Goal: Information Seeking & Learning: Learn about a topic

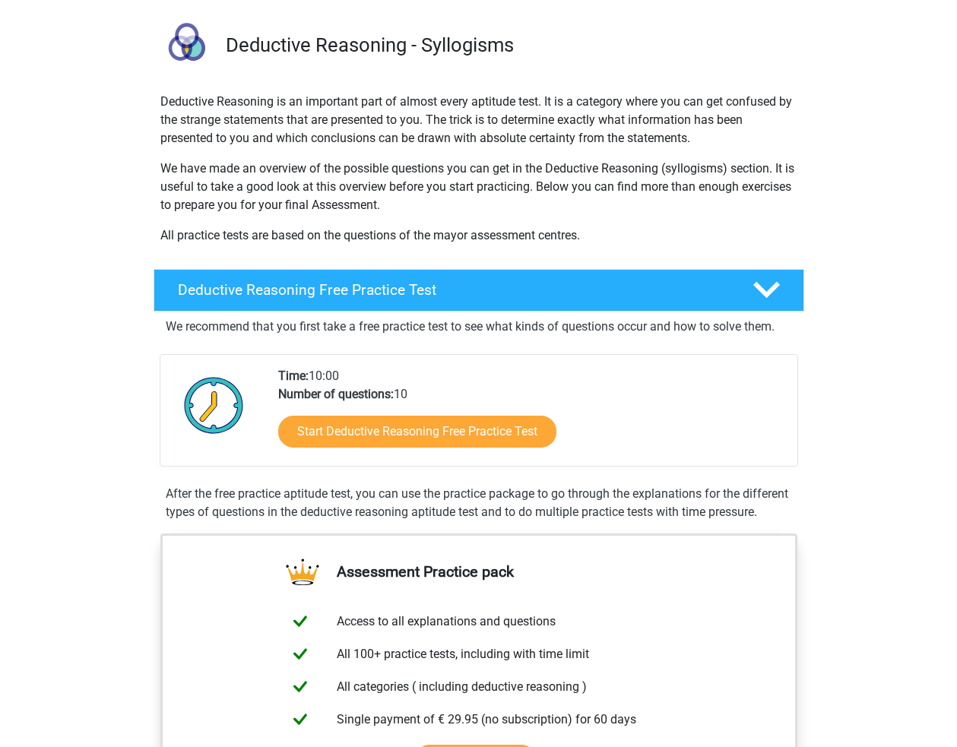
scroll to position [76, 0]
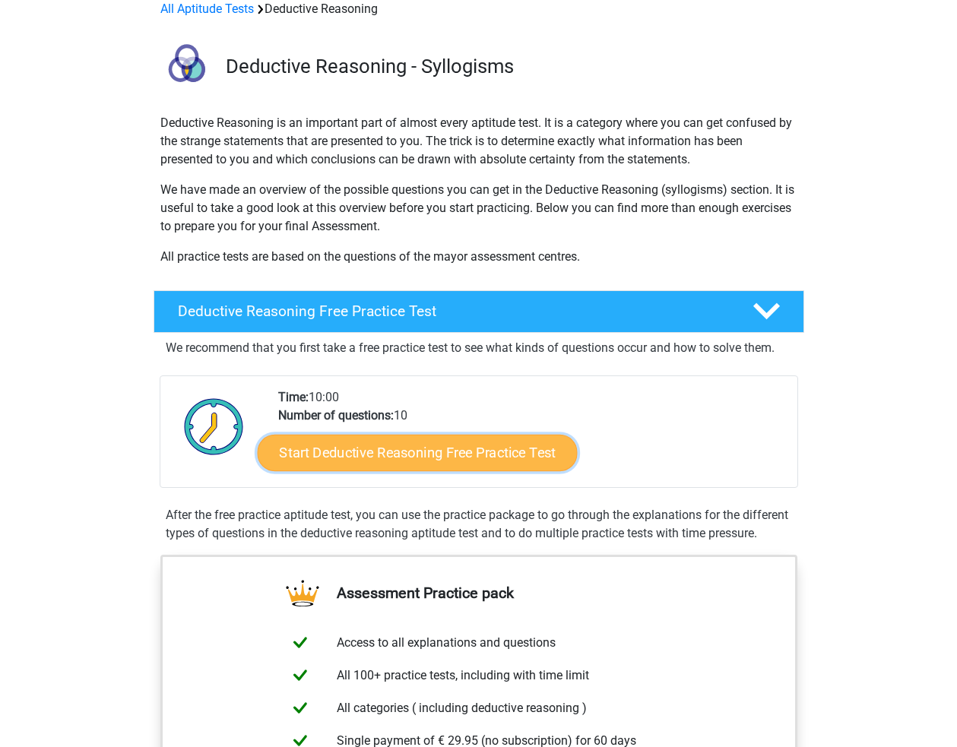
click at [475, 452] on link "Start Deductive Reasoning Free Practice Test" at bounding box center [417, 452] width 320 height 36
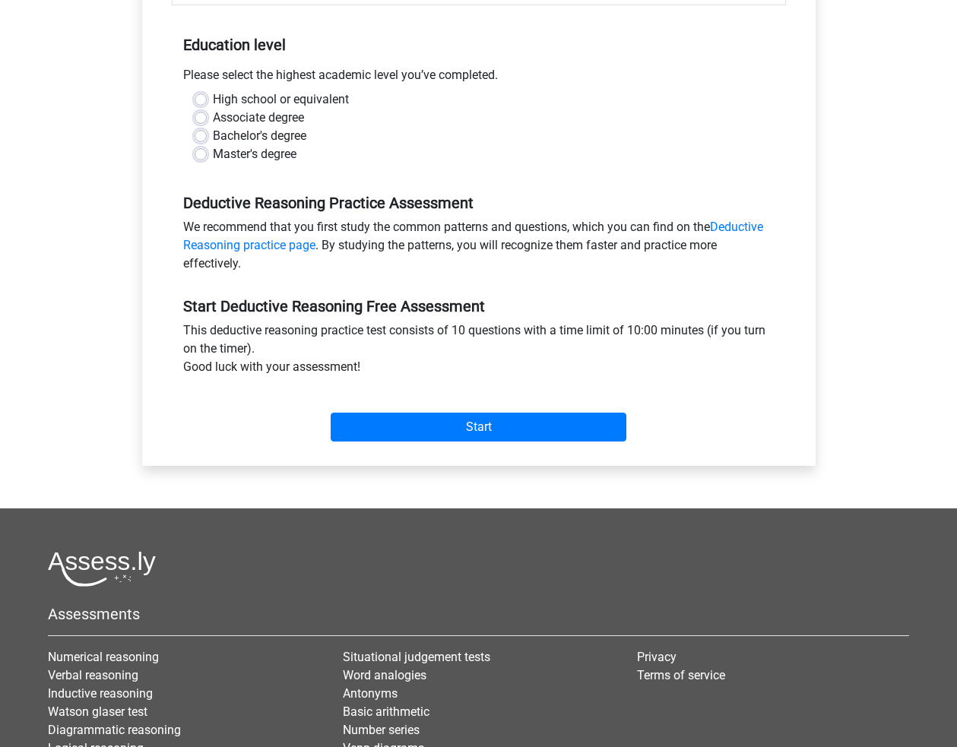
scroll to position [304, 0]
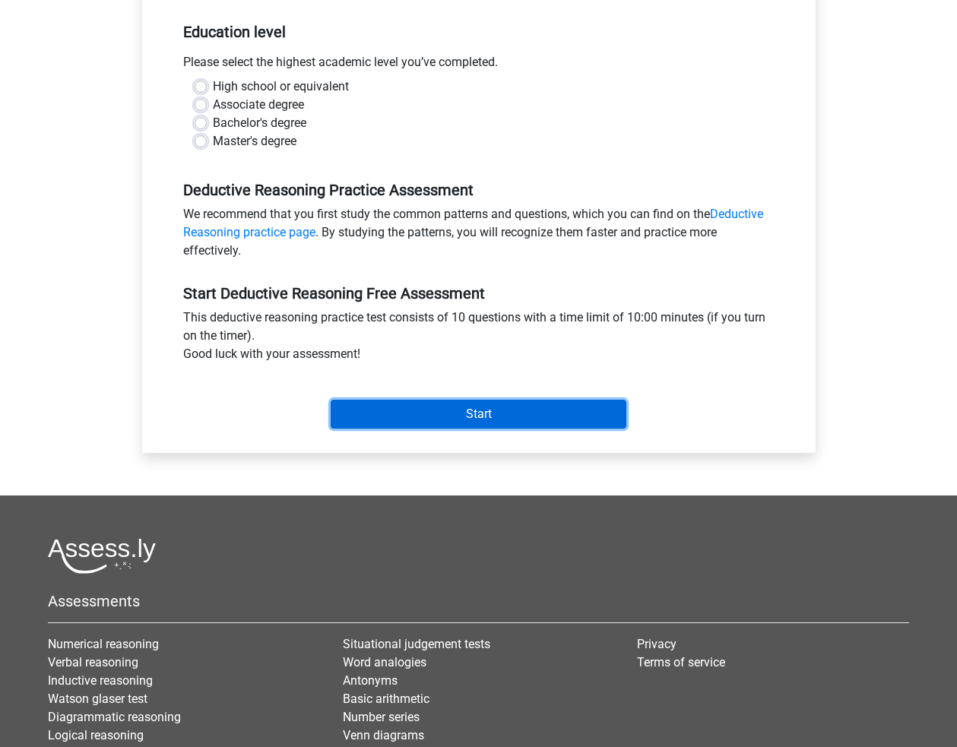
click at [482, 415] on input "Start" at bounding box center [479, 414] width 296 height 29
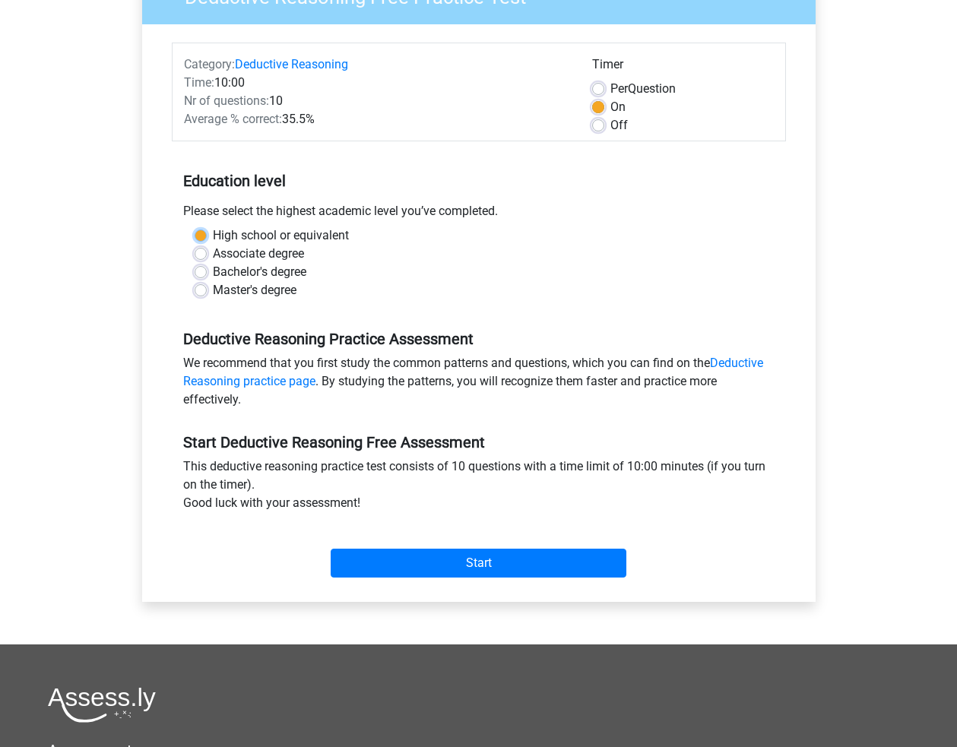
scroll to position [152, 0]
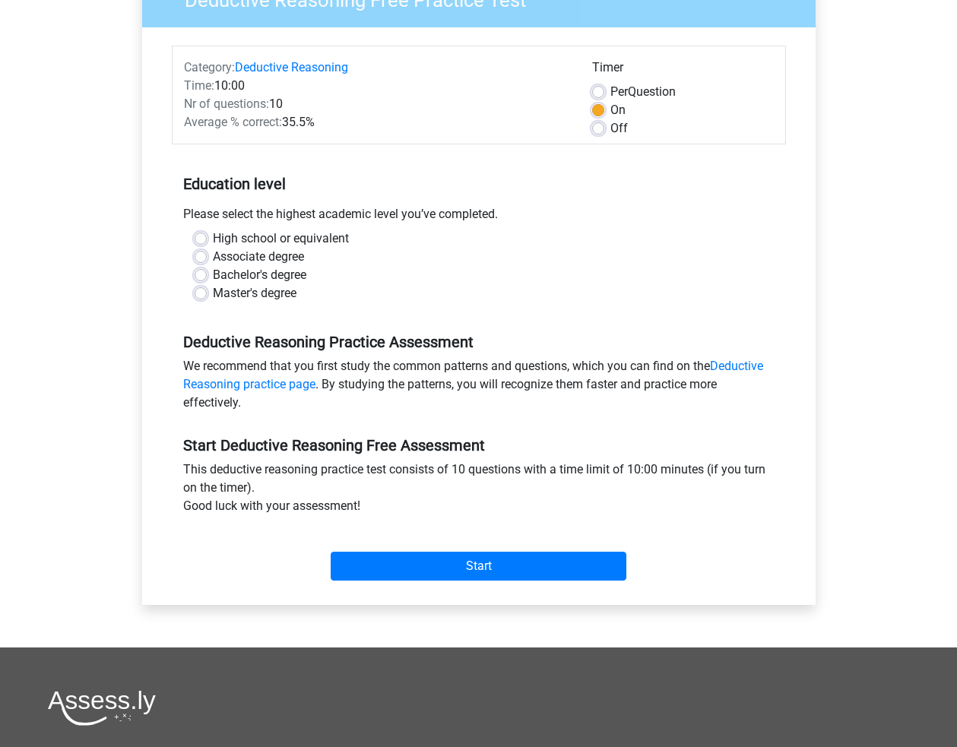
click at [269, 238] on label "High school or equivalent" at bounding box center [281, 238] width 136 height 18
click at [207, 238] on input "High school or equivalent" at bounding box center [201, 236] width 12 height 15
radio input "true"
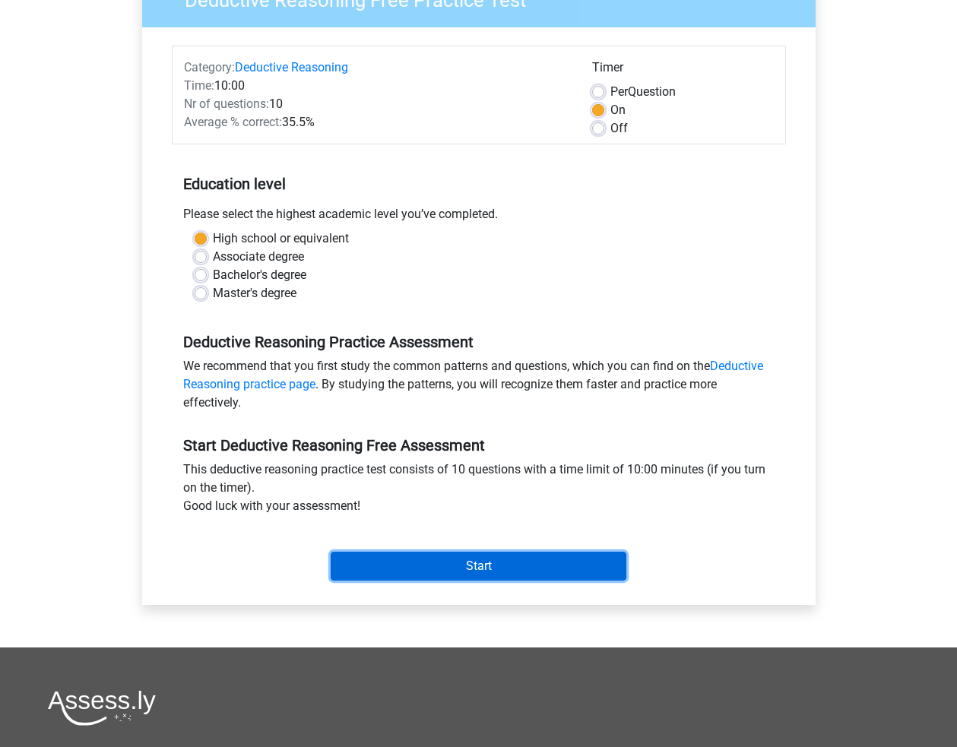
click at [447, 565] on input "Start" at bounding box center [479, 566] width 296 height 29
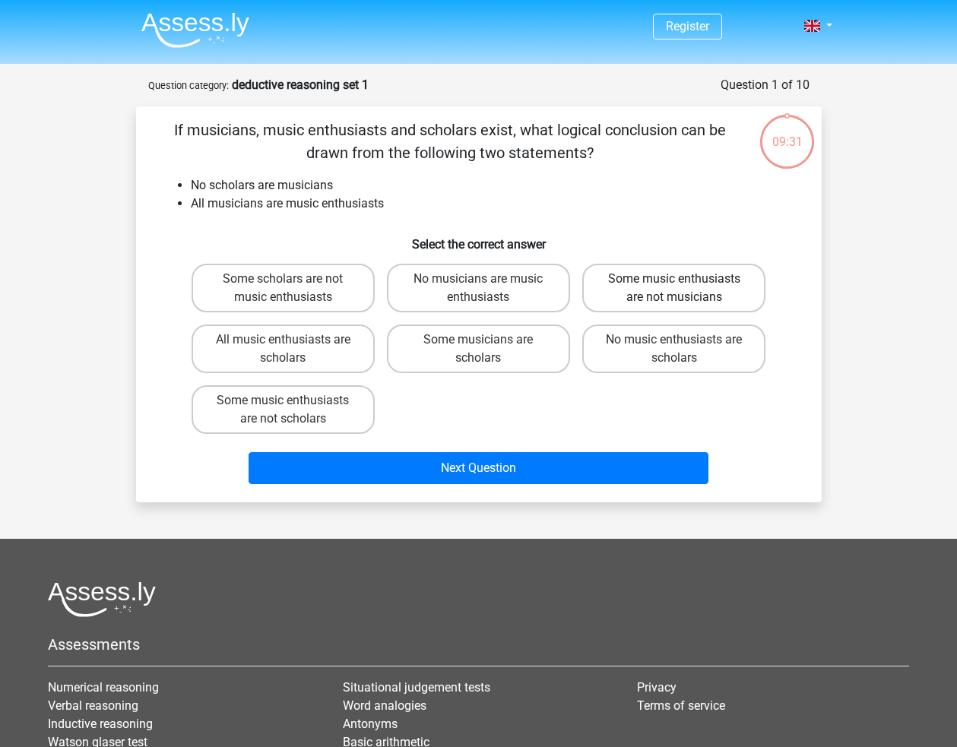
click at [659, 285] on label "Some music enthusiasts are not musicians" at bounding box center [673, 288] width 183 height 49
click at [674, 285] on input "Some music enthusiasts are not musicians" at bounding box center [679, 284] width 10 height 10
radio input "true"
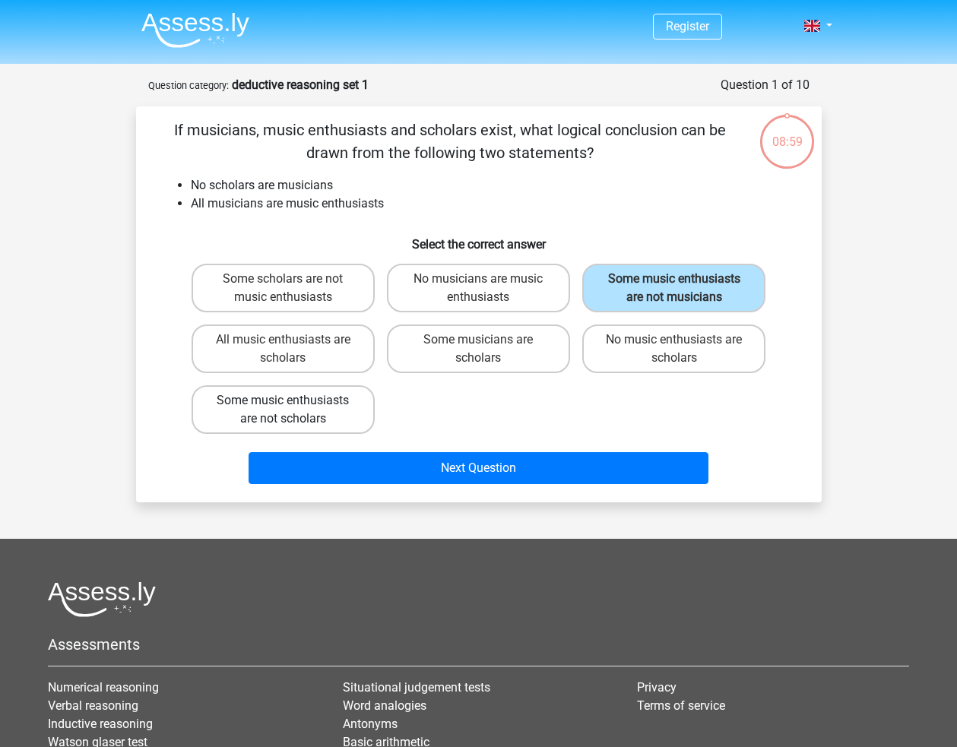
click at [321, 429] on label "Some music enthusiasts are not scholars" at bounding box center [282, 409] width 183 height 49
click at [293, 410] on input "Some music enthusiasts are not scholars" at bounding box center [288, 405] width 10 height 10
radio input "true"
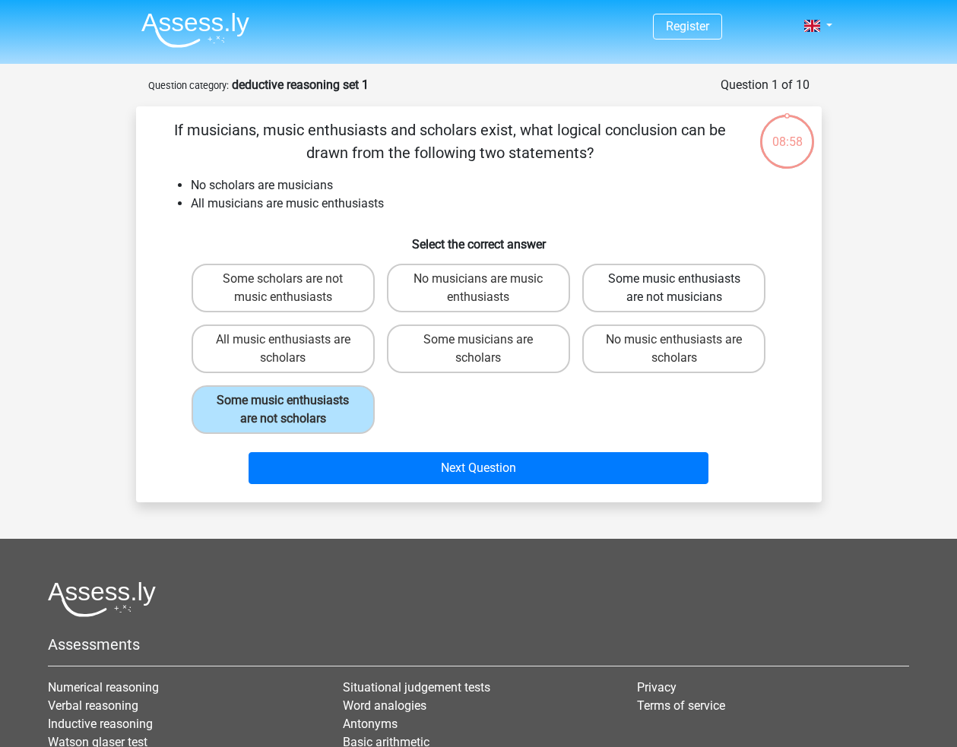
click at [673, 296] on label "Some music enthusiasts are not musicians" at bounding box center [673, 288] width 183 height 49
click at [674, 289] on input "Some music enthusiasts are not musicians" at bounding box center [679, 284] width 10 height 10
radio input "true"
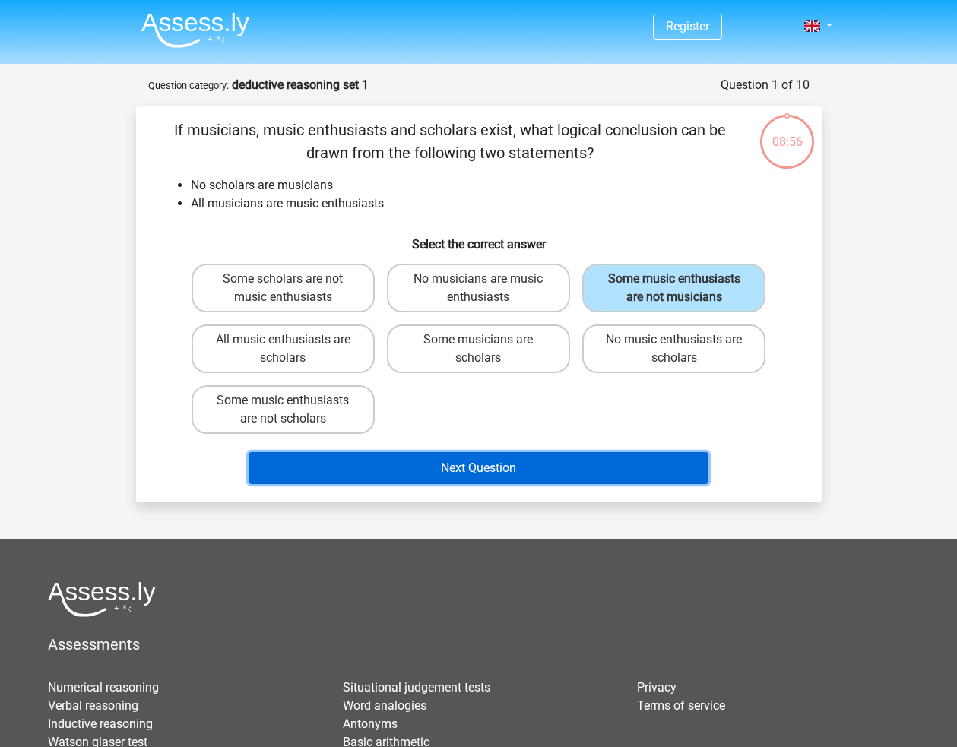
click at [548, 464] on button "Next Question" at bounding box center [478, 468] width 460 height 32
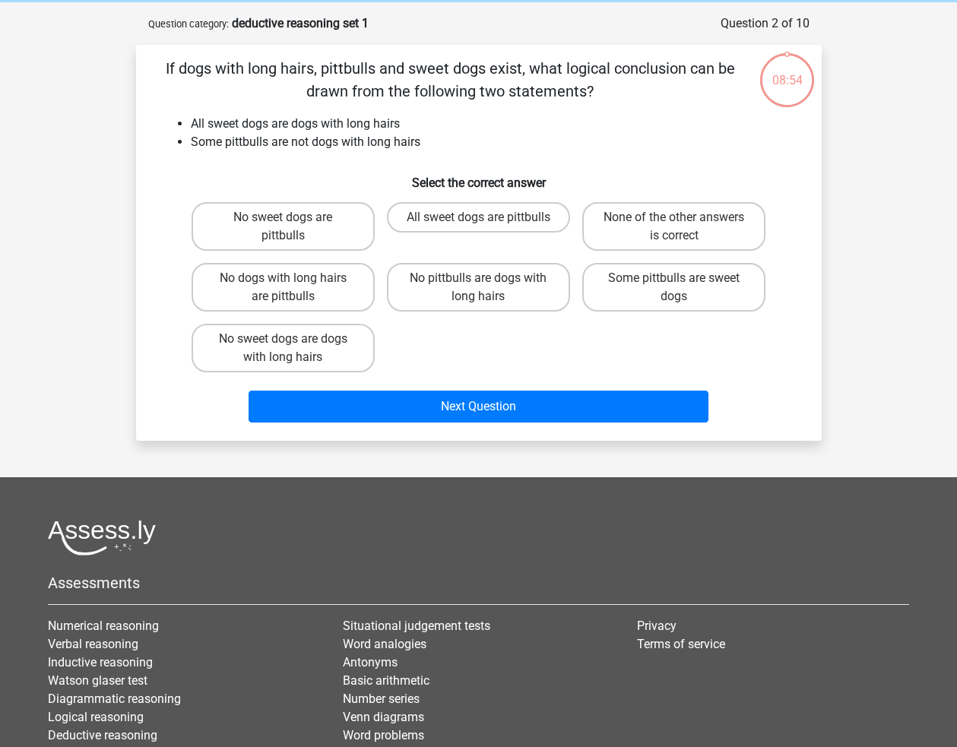
scroll to position [76, 0]
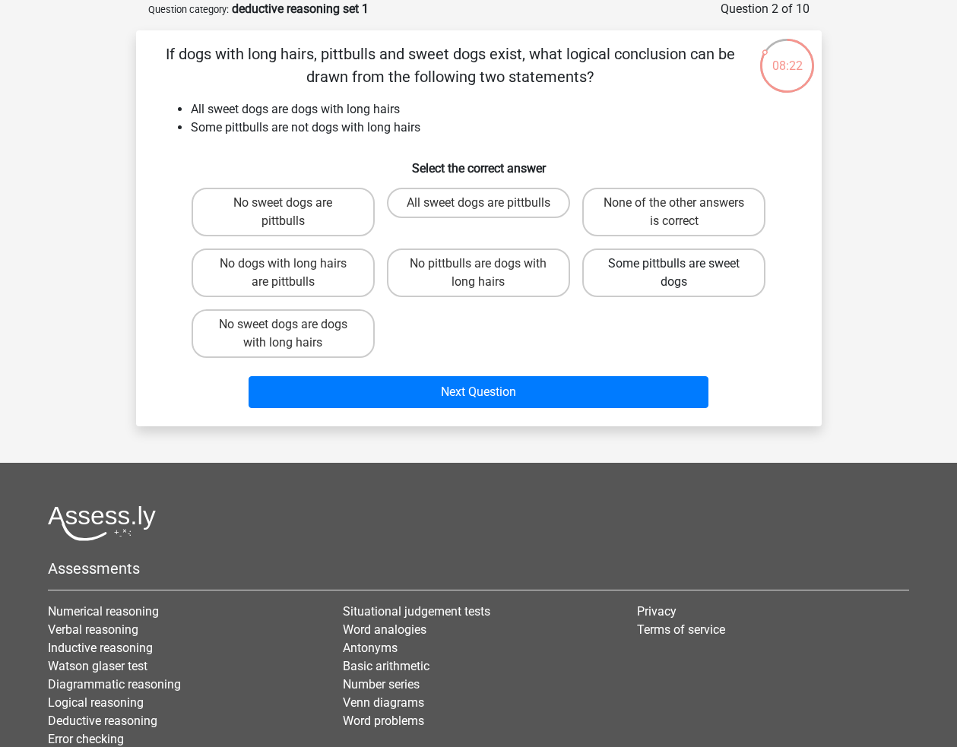
click at [668, 273] on label "Some pittbulls are sweet dogs" at bounding box center [673, 272] width 183 height 49
click at [674, 273] on input "Some pittbulls are sweet dogs" at bounding box center [679, 269] width 10 height 10
radio input "true"
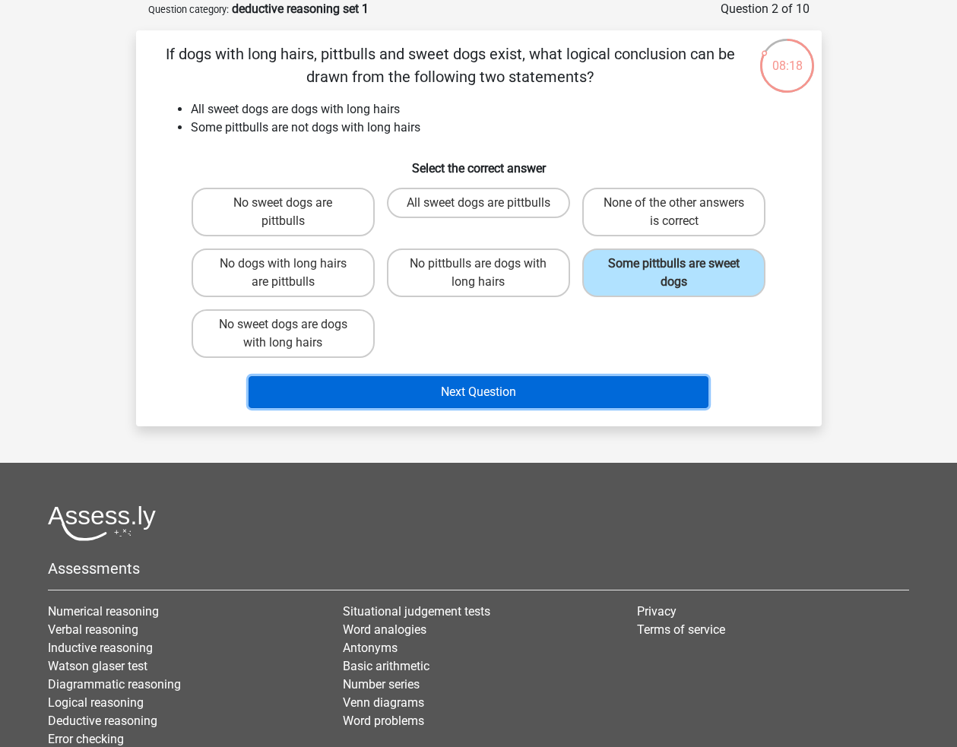
click at [587, 386] on button "Next Question" at bounding box center [478, 392] width 460 height 32
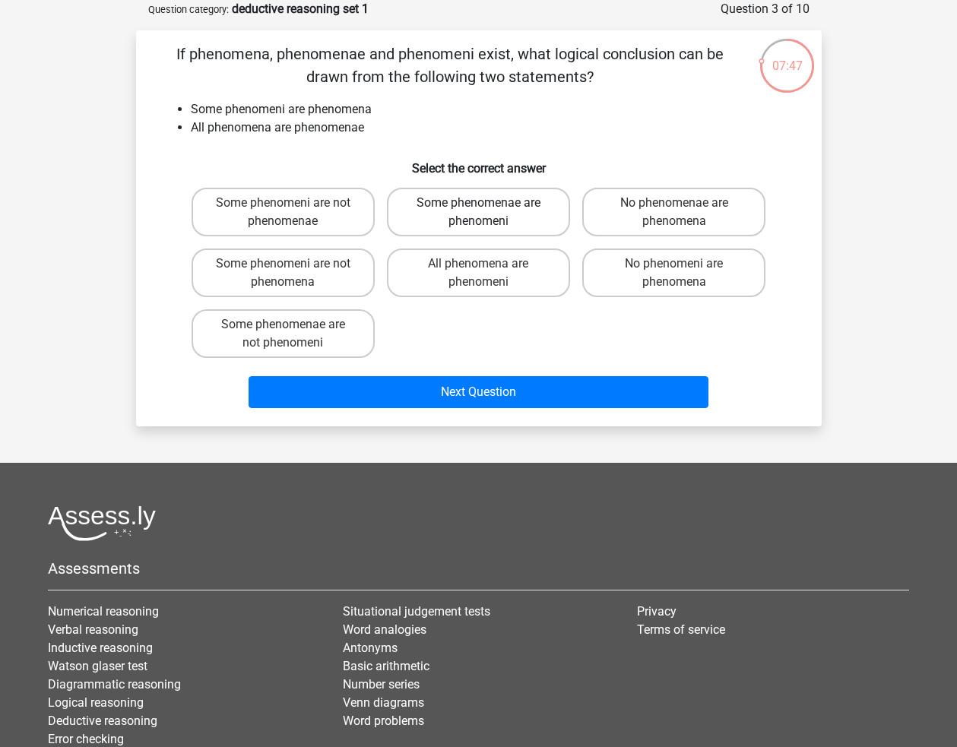
click at [492, 228] on label "Some phenomenae are phenomeni" at bounding box center [478, 212] width 183 height 49
click at [488, 213] on input "Some phenomenae are phenomeni" at bounding box center [483, 208] width 10 height 10
radio input "true"
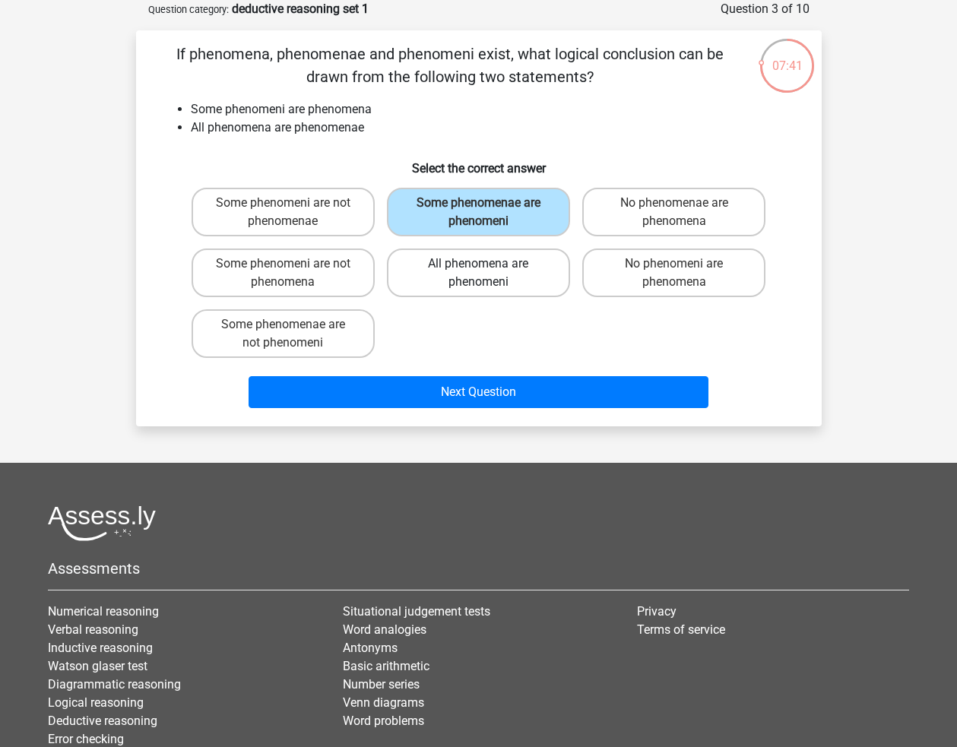
click at [505, 297] on label "All phenomena are phenomeni" at bounding box center [478, 272] width 183 height 49
click at [488, 274] on input "All phenomena are phenomeni" at bounding box center [483, 269] width 10 height 10
radio input "true"
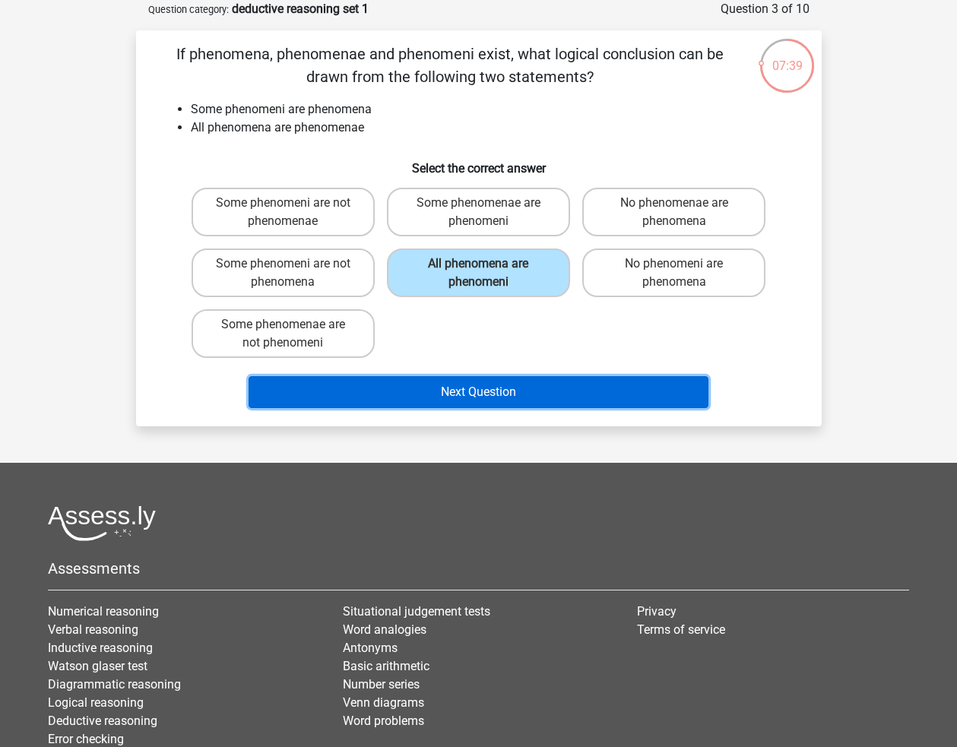
click at [508, 400] on button "Next Question" at bounding box center [478, 392] width 460 height 32
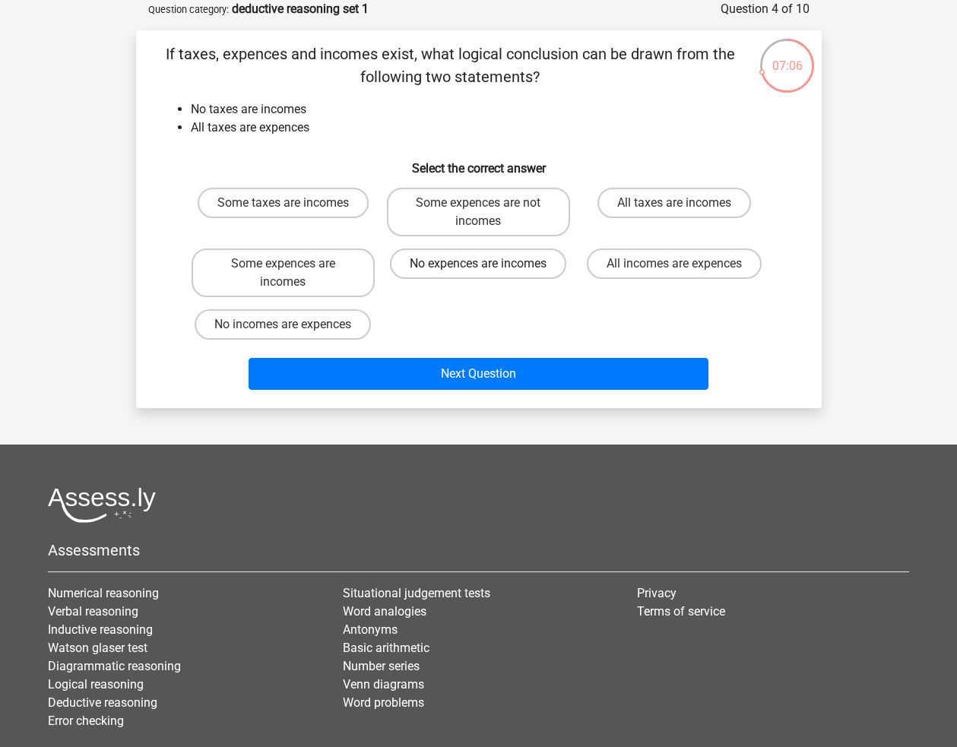
click at [497, 264] on label "No expences are incomes" at bounding box center [478, 263] width 176 height 30
click at [488, 264] on input "No expences are incomes" at bounding box center [483, 269] width 10 height 10
radio input "true"
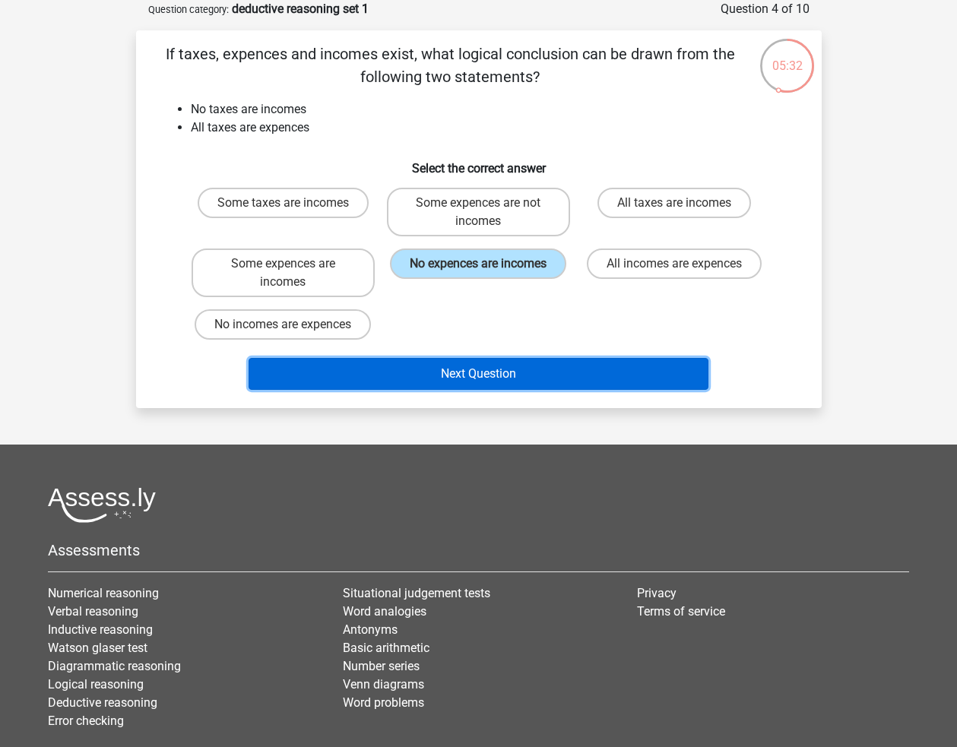
click at [530, 378] on button "Next Question" at bounding box center [478, 374] width 460 height 32
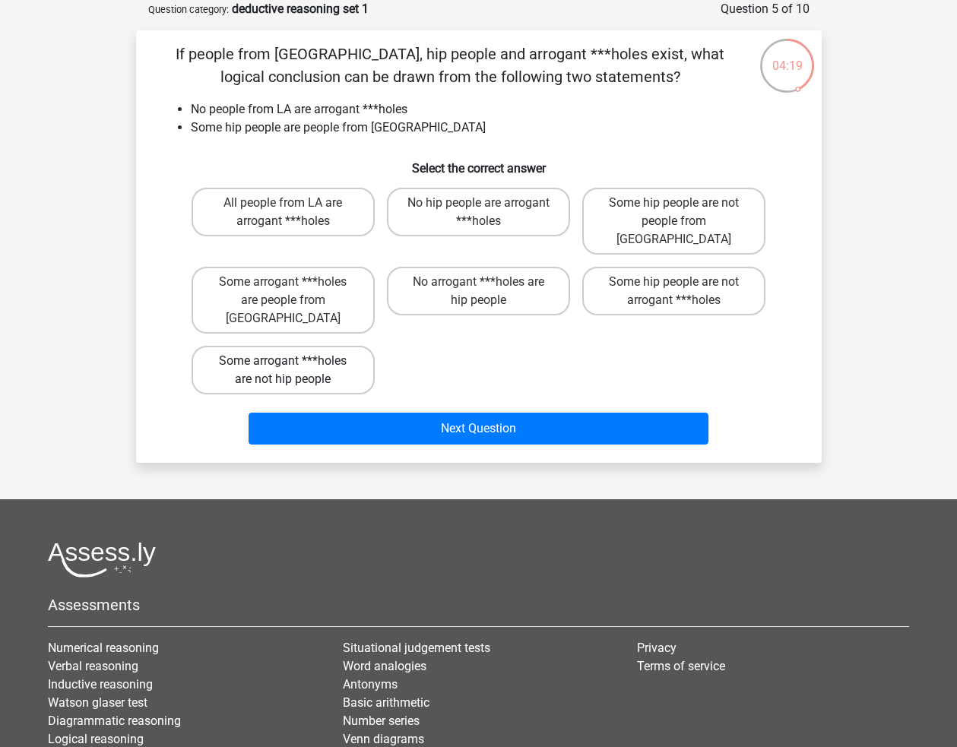
click at [273, 346] on label "Some arrogant ***holes are not hip people" at bounding box center [282, 370] width 183 height 49
click at [283, 361] on input "Some arrogant ***holes are not hip people" at bounding box center [288, 366] width 10 height 10
radio input "true"
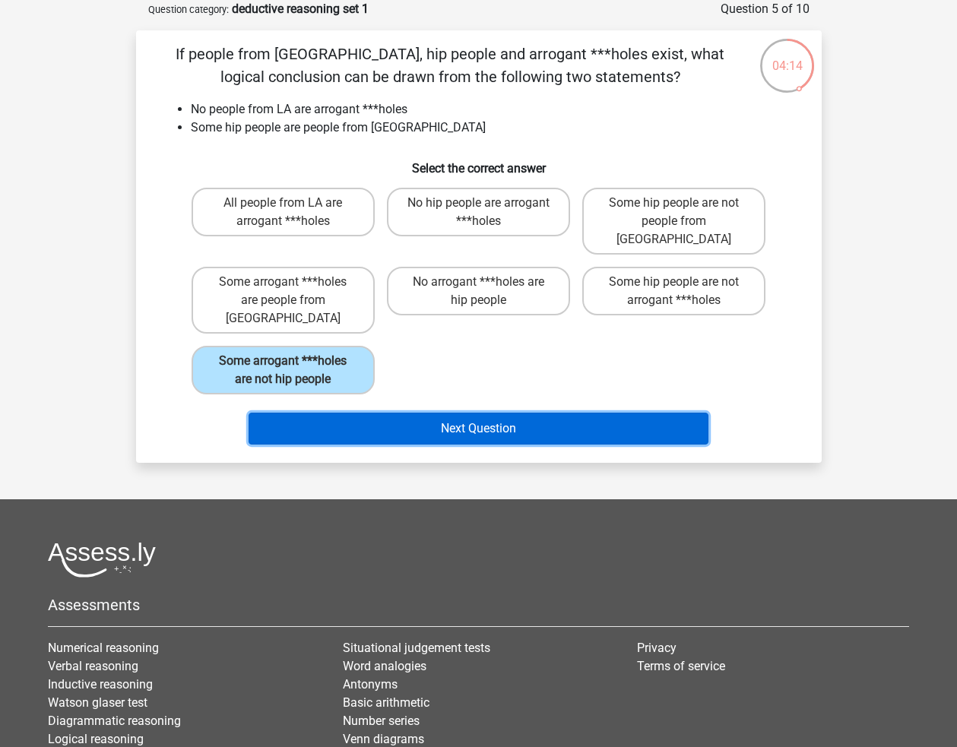
click at [575, 413] on button "Next Question" at bounding box center [478, 429] width 460 height 32
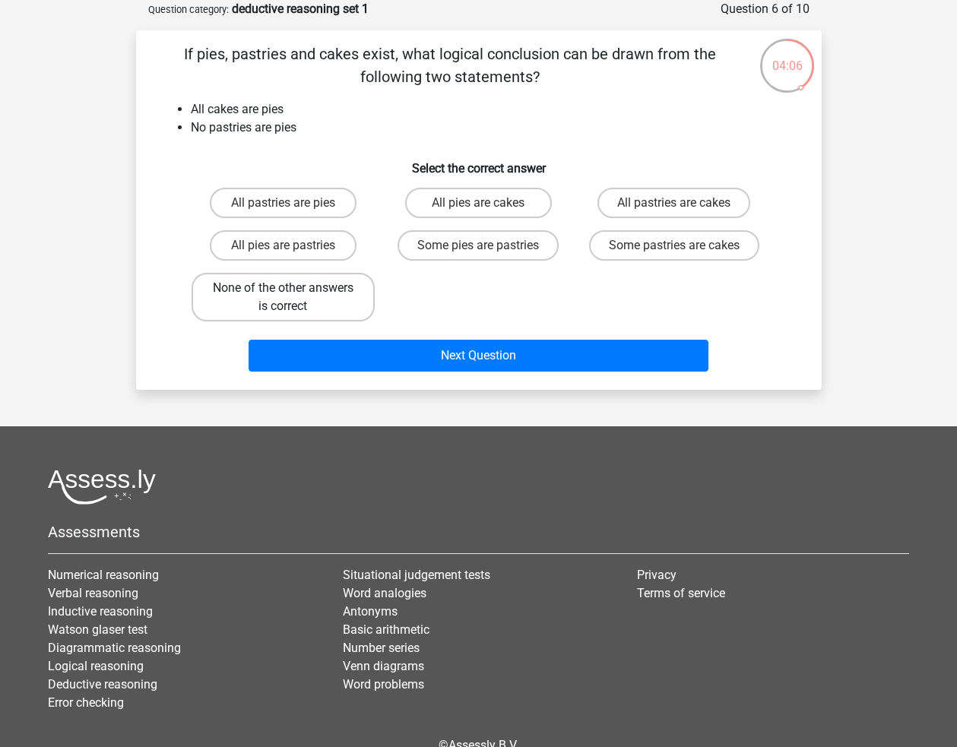
click at [326, 293] on label "None of the other answers is correct" at bounding box center [282, 297] width 183 height 49
click at [293, 293] on input "None of the other answers is correct" at bounding box center [288, 293] width 10 height 10
radio input "true"
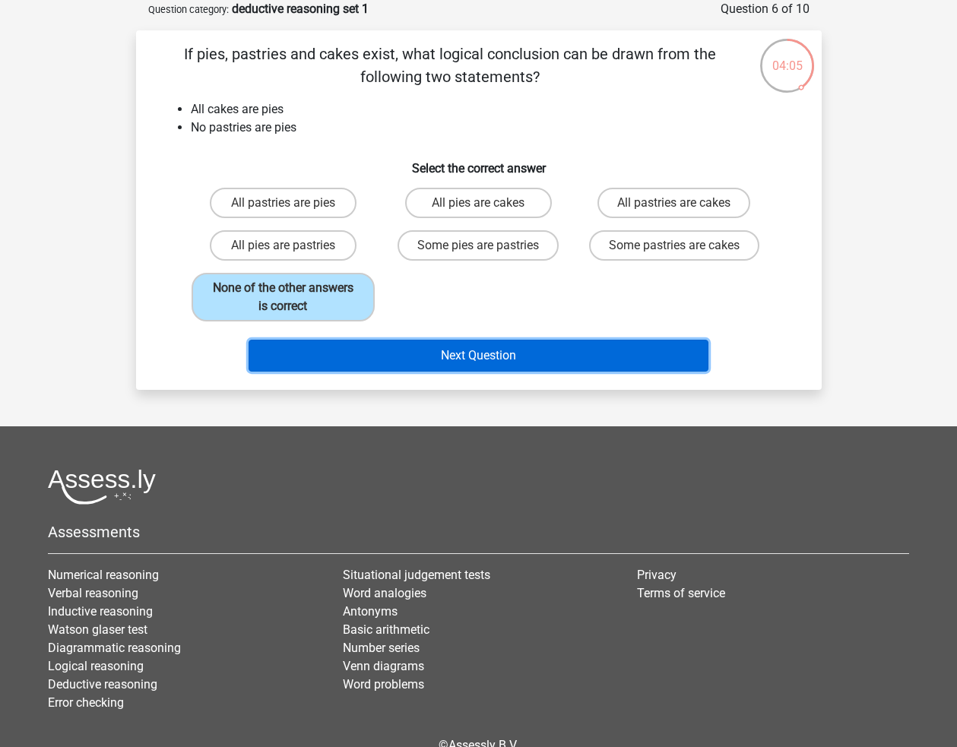
click at [458, 371] on button "Next Question" at bounding box center [478, 356] width 460 height 32
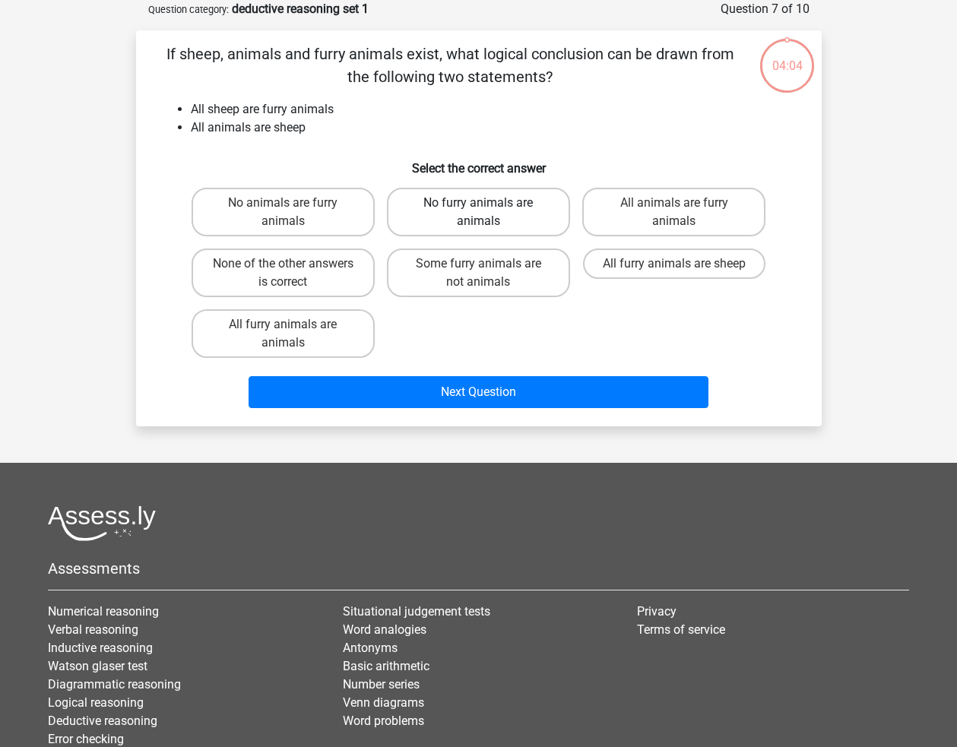
click at [495, 210] on label "No furry animals are animals" at bounding box center [478, 212] width 183 height 49
click at [488, 210] on input "No furry animals are animals" at bounding box center [483, 208] width 10 height 10
radio input "true"
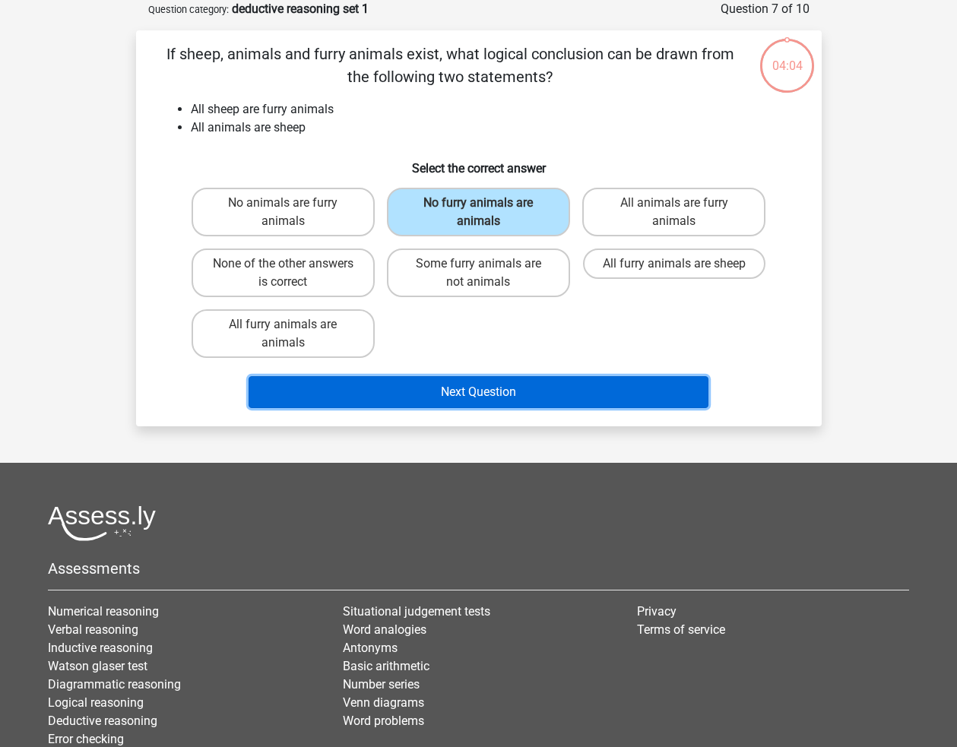
click at [511, 395] on button "Next Question" at bounding box center [478, 392] width 460 height 32
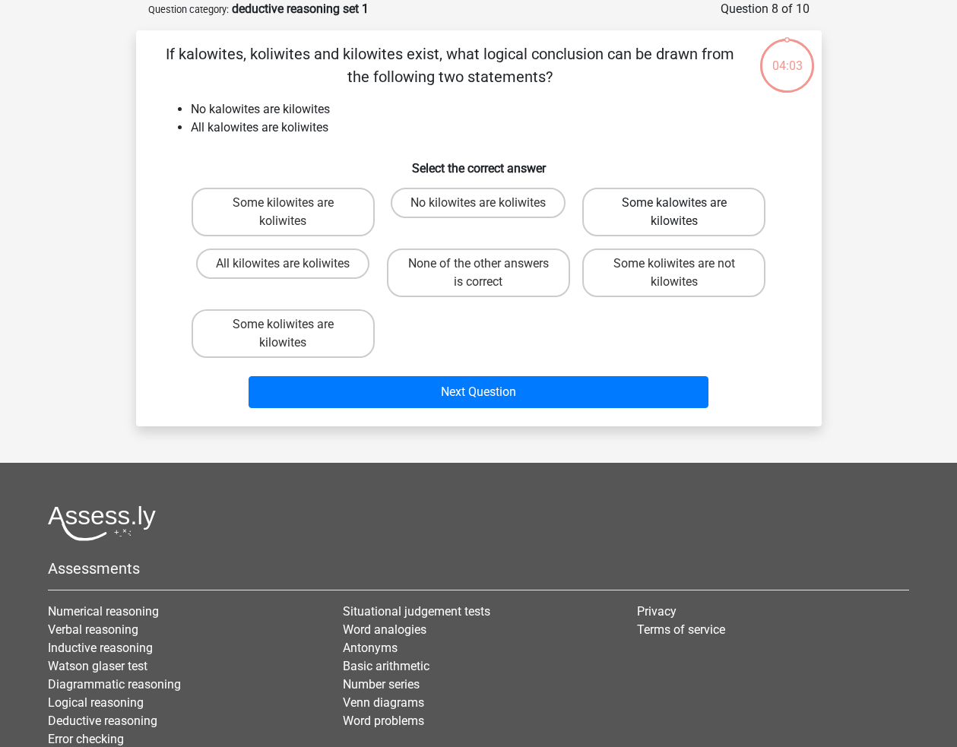
click at [653, 218] on label "Some kalowites are kilowites" at bounding box center [673, 212] width 183 height 49
click at [674, 213] on input "Some kalowites are kilowites" at bounding box center [679, 208] width 10 height 10
radio input "true"
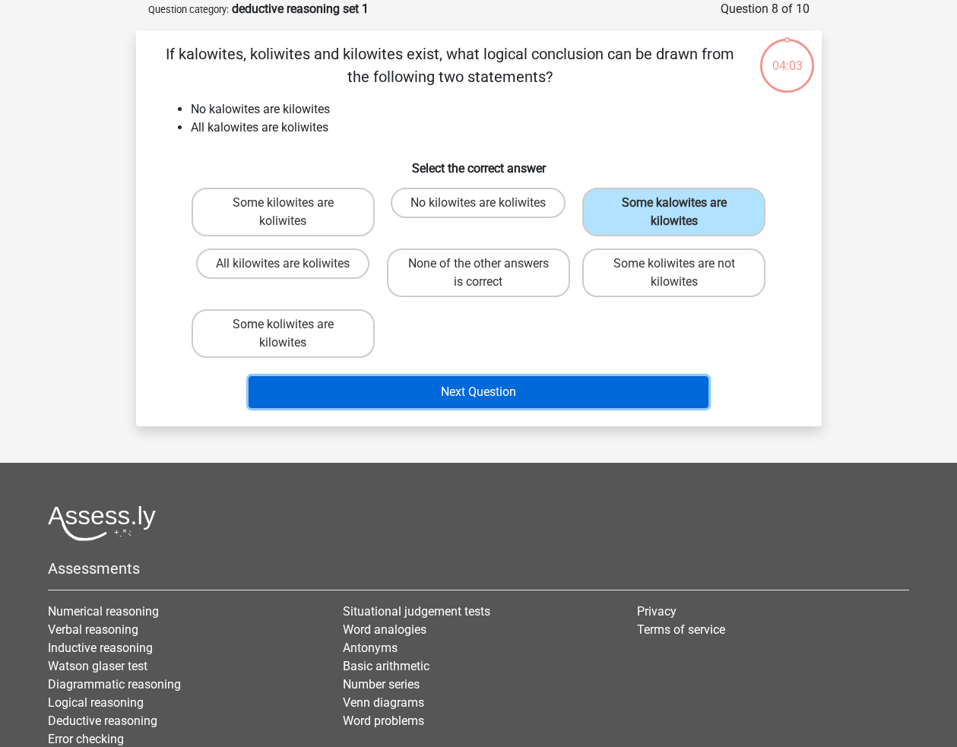
drag, startPoint x: 602, startPoint y: 388, endPoint x: 592, endPoint y: 381, distance: 12.5
click at [598, 385] on button "Next Question" at bounding box center [478, 392] width 460 height 32
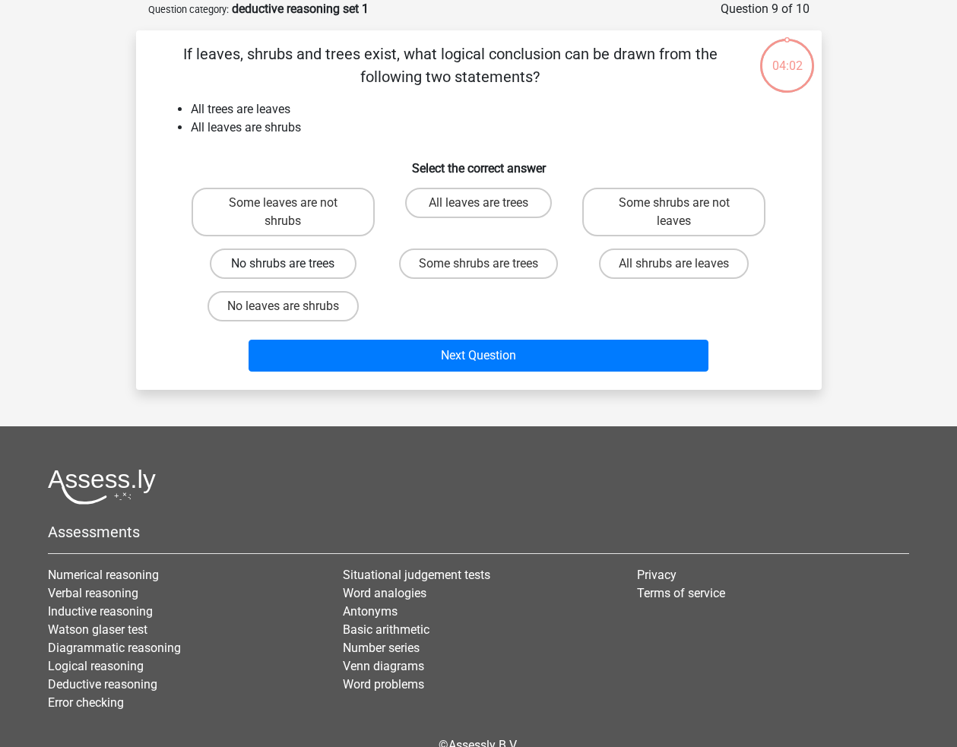
click at [270, 264] on label "No shrubs are trees" at bounding box center [283, 263] width 147 height 30
click at [283, 264] on input "No shrubs are trees" at bounding box center [288, 269] width 10 height 10
radio input "true"
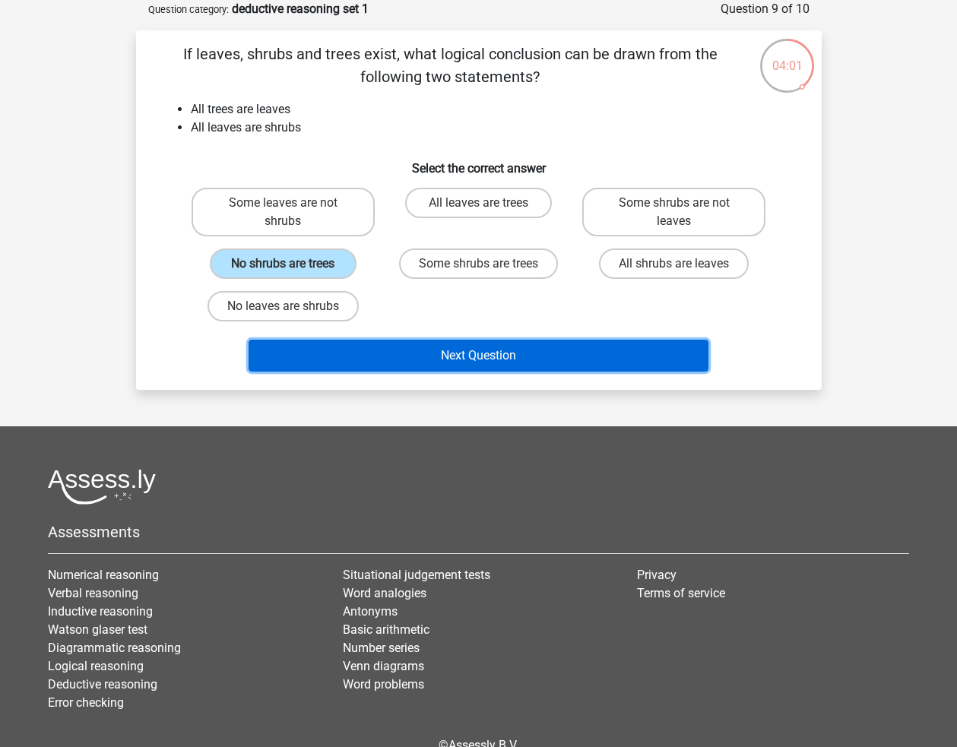
click at [441, 360] on button "Next Question" at bounding box center [478, 356] width 460 height 32
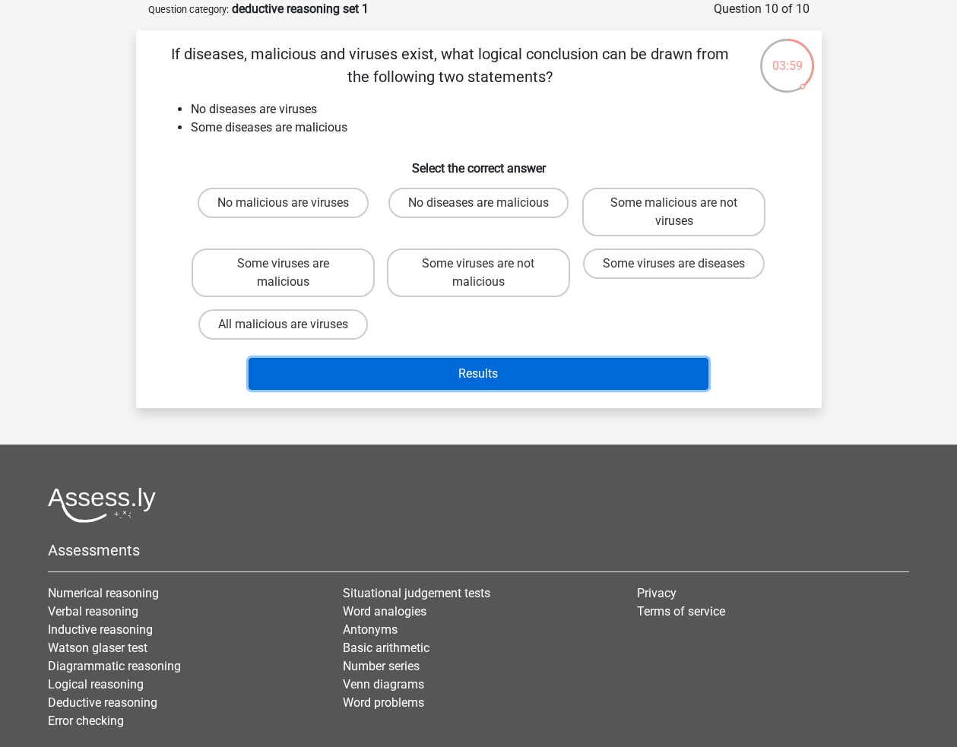
click at [534, 374] on button "Results" at bounding box center [478, 374] width 460 height 32
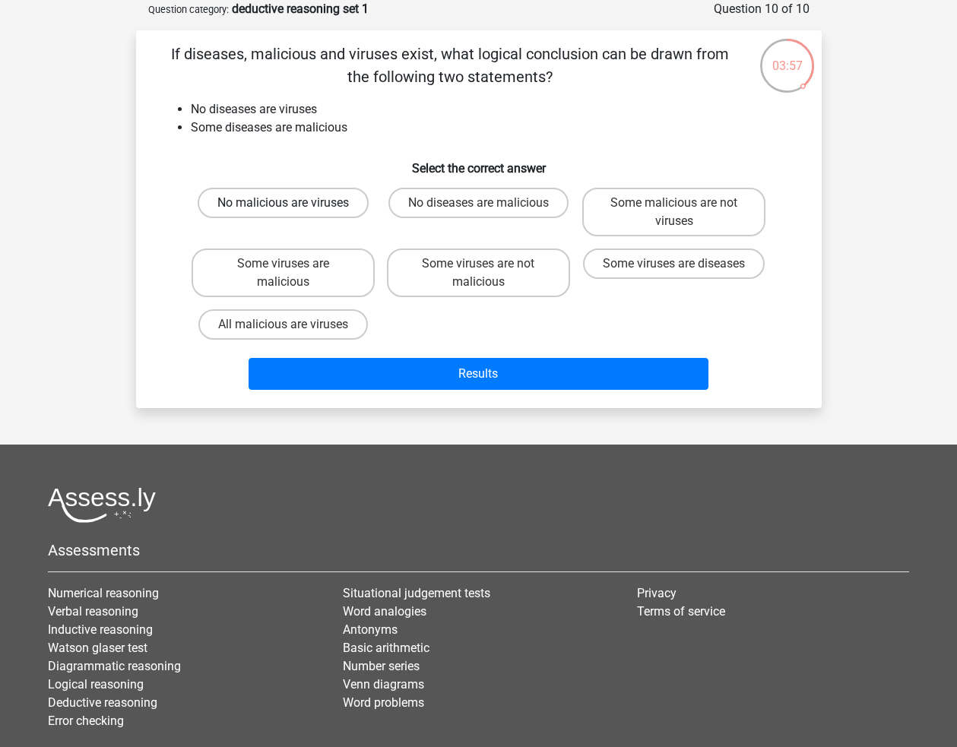
click at [328, 207] on label "No malicious are viruses" at bounding box center [283, 203] width 171 height 30
click at [293, 207] on input "No malicious are viruses" at bounding box center [288, 208] width 10 height 10
radio input "true"
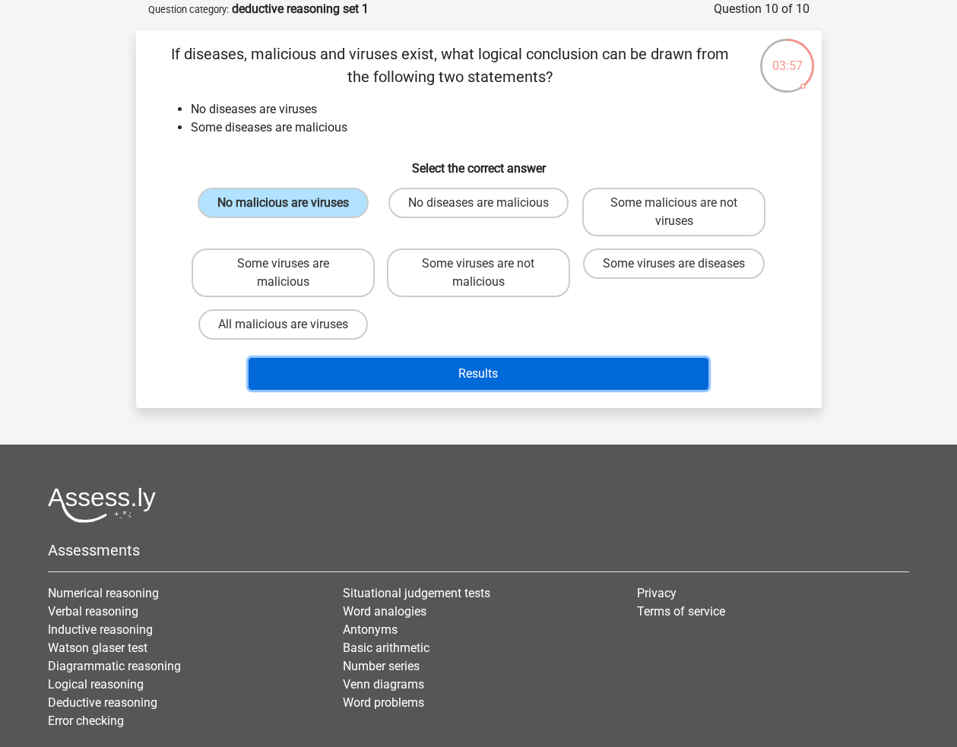
click at [446, 380] on button "Results" at bounding box center [478, 374] width 460 height 32
click at [471, 361] on button "Results" at bounding box center [478, 374] width 460 height 32
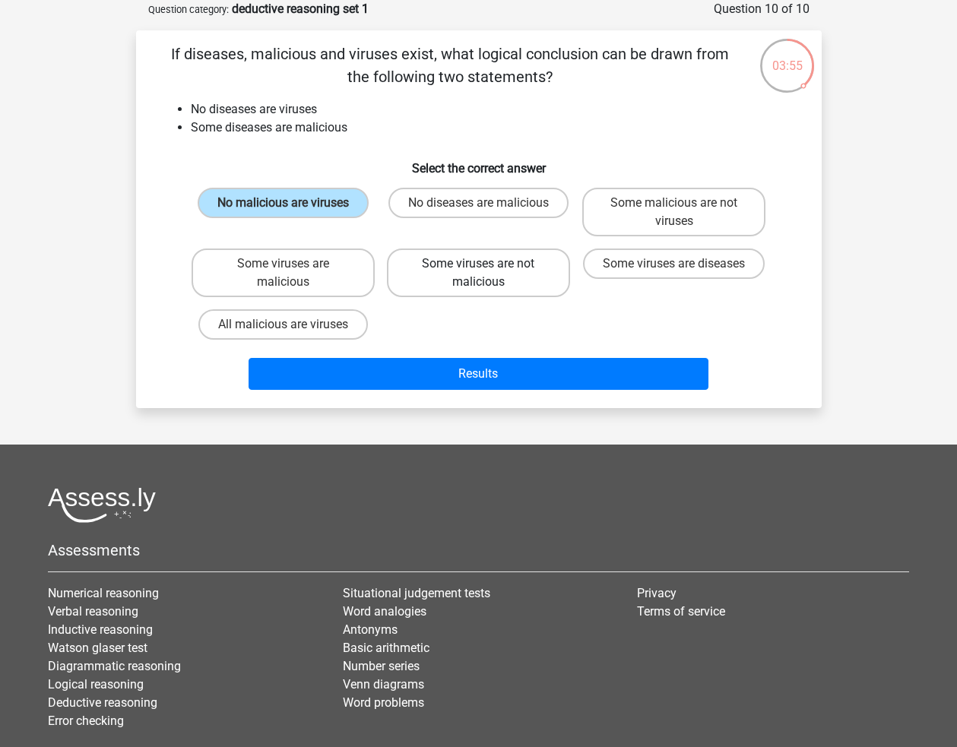
click at [457, 273] on label "Some viruses are not malicious" at bounding box center [478, 272] width 183 height 49
click at [478, 273] on input "Some viruses are not malicious" at bounding box center [483, 269] width 10 height 10
radio input "true"
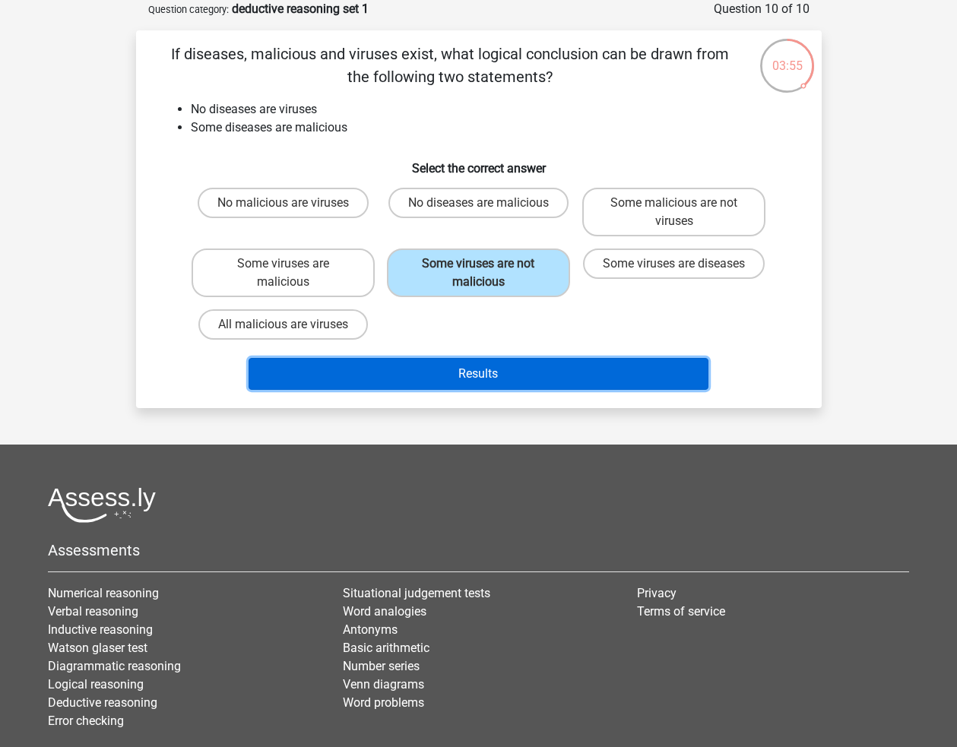
click at [486, 378] on button "Results" at bounding box center [478, 374] width 460 height 32
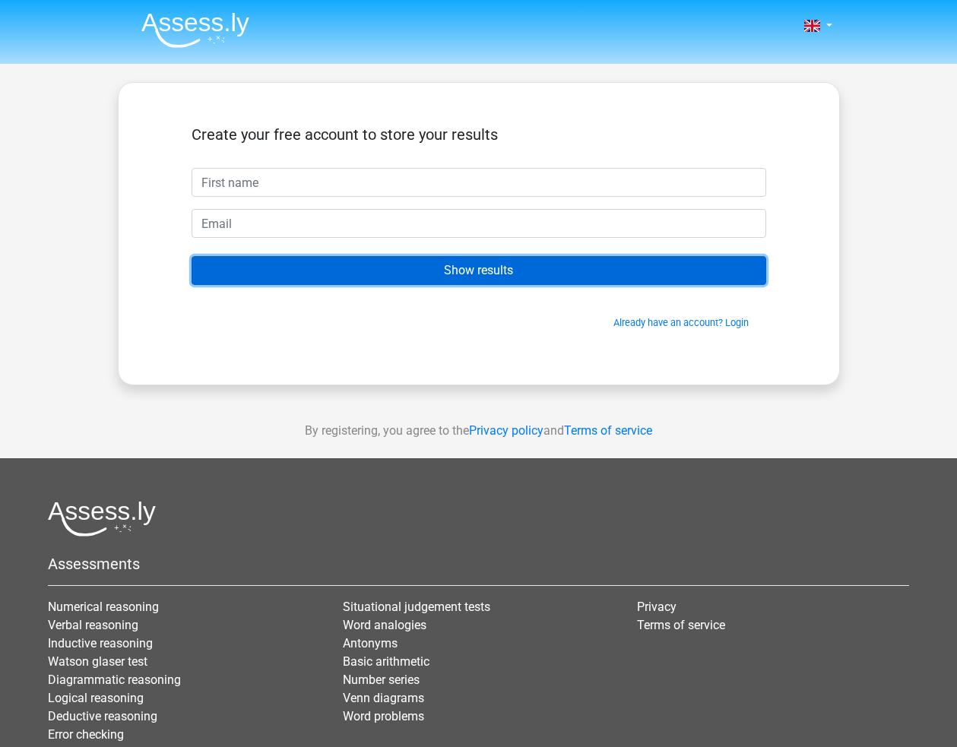
click at [643, 277] on input "Show results" at bounding box center [478, 270] width 574 height 29
click at [610, 266] on input "Show results" at bounding box center [478, 270] width 574 height 29
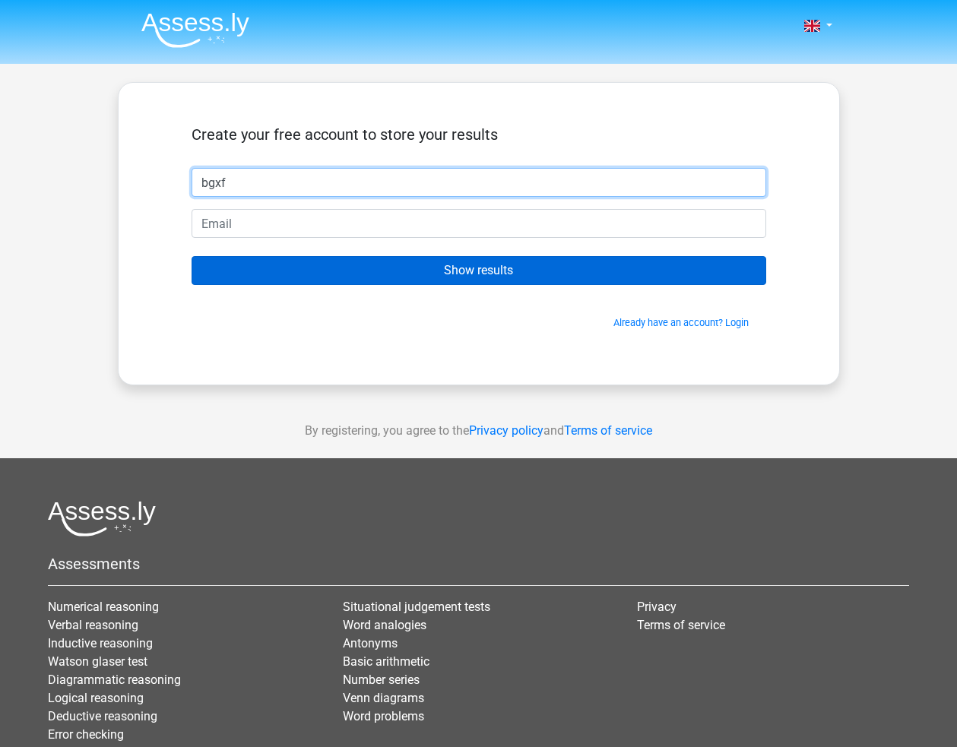
type input "bgxf"
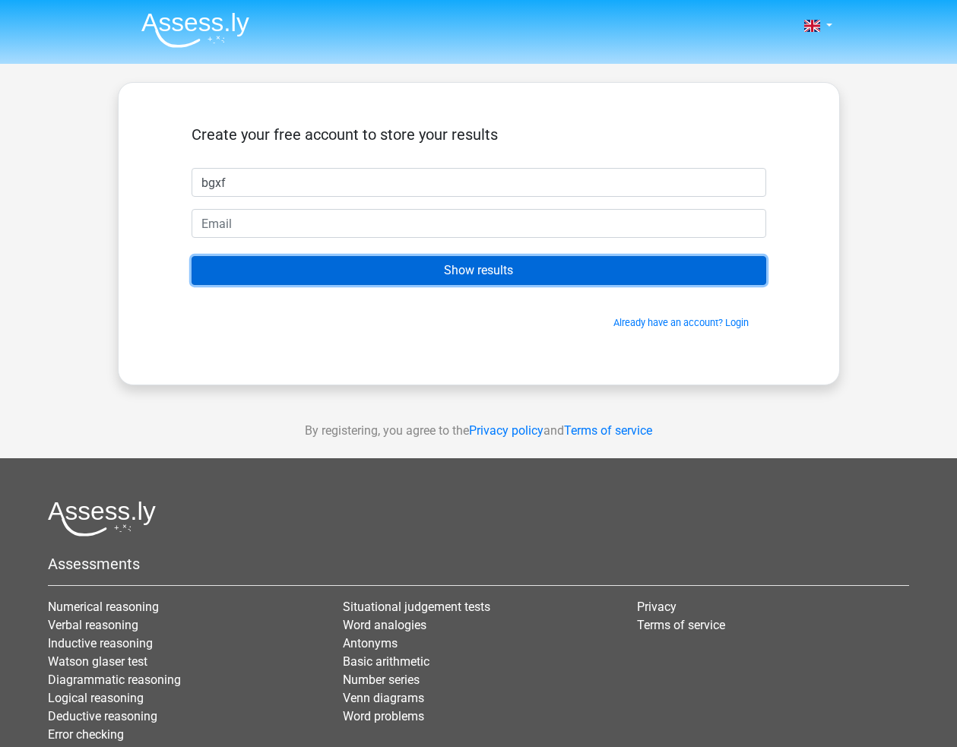
click at [606, 274] on input "Show results" at bounding box center [478, 270] width 574 height 29
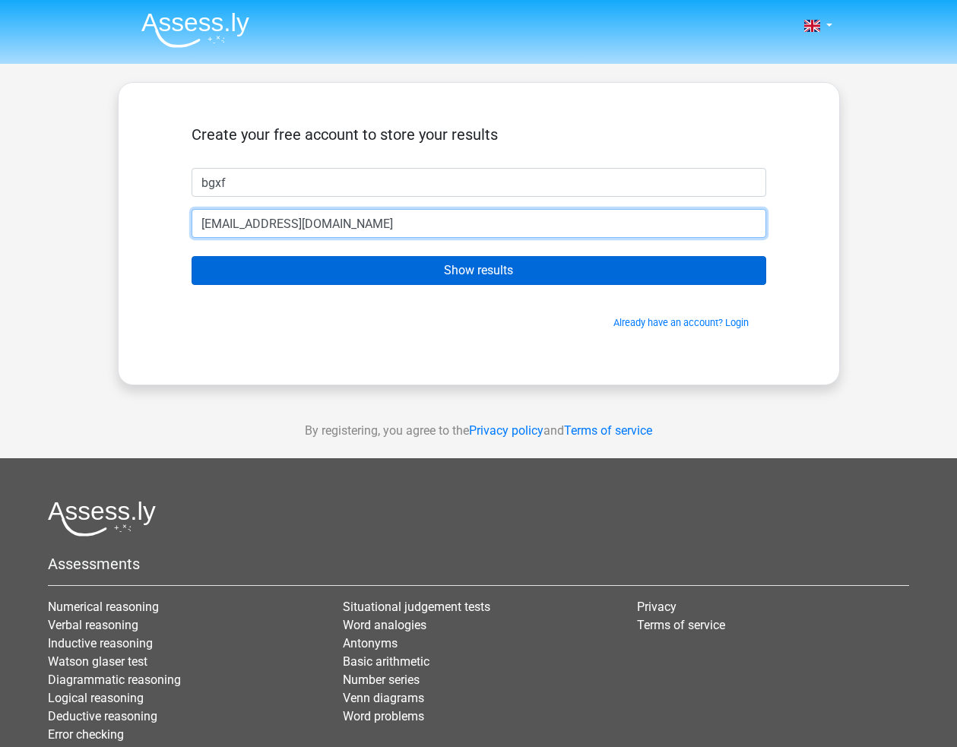
type input "gfssg@gmail.com"
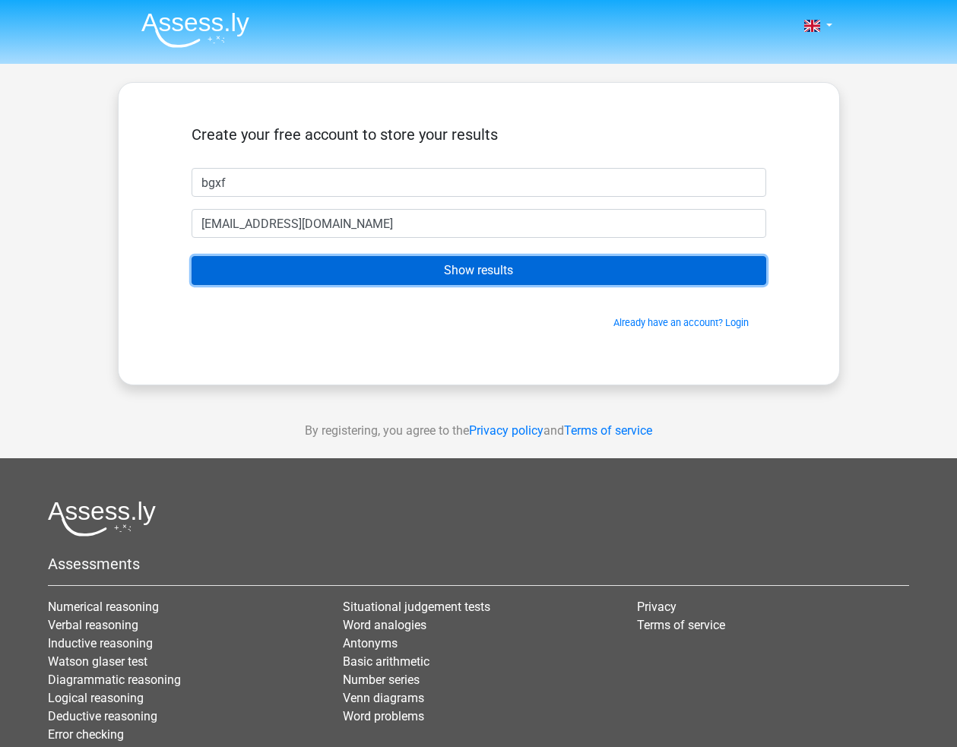
click at [599, 267] on input "Show results" at bounding box center [478, 270] width 574 height 29
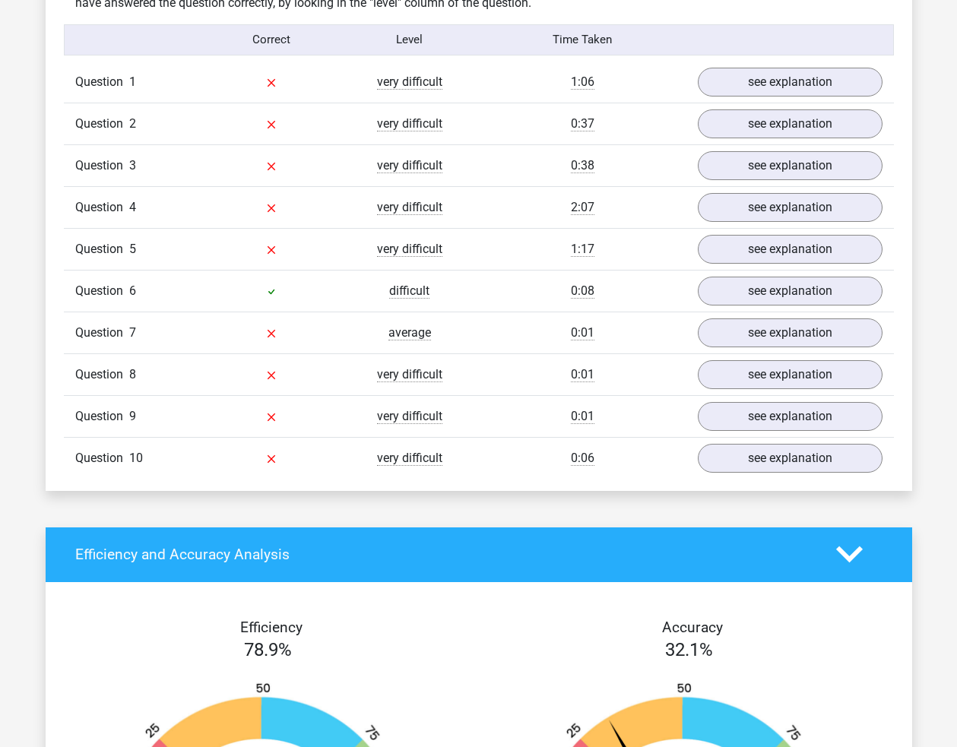
scroll to position [1216, 0]
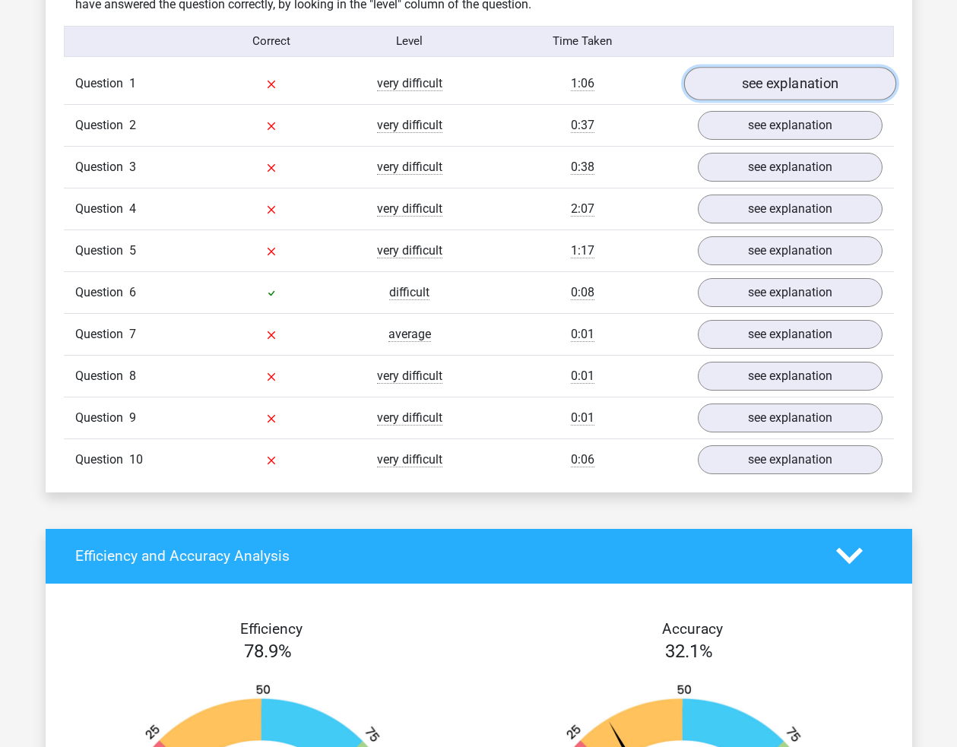
click at [728, 90] on link "see explanation" at bounding box center [789, 83] width 212 height 33
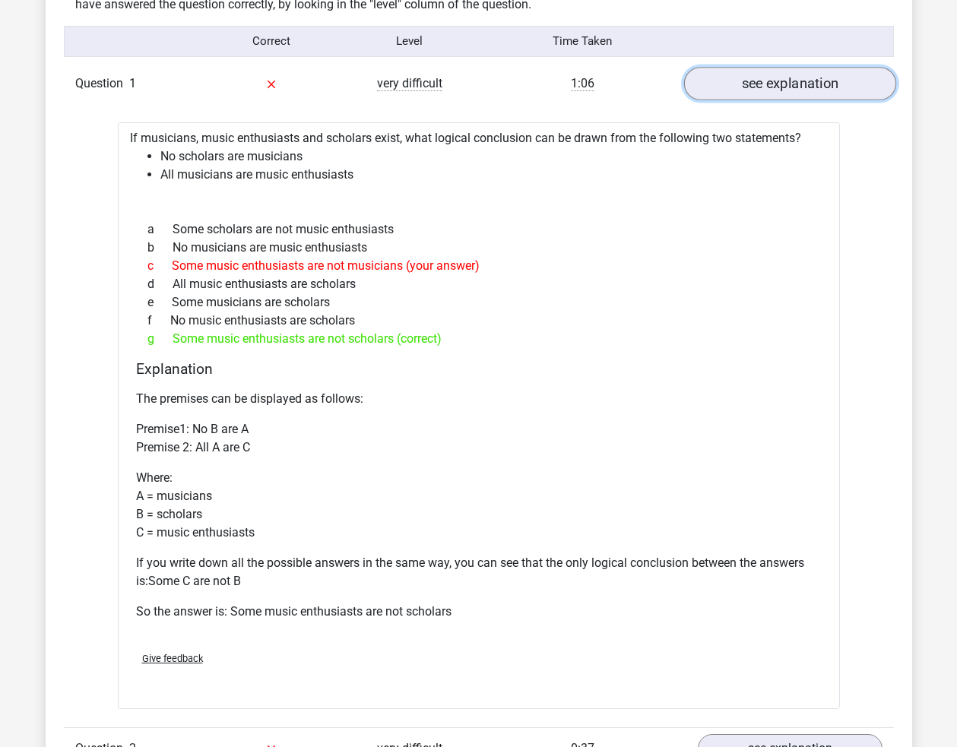
click at [728, 90] on link "see explanation" at bounding box center [789, 83] width 212 height 33
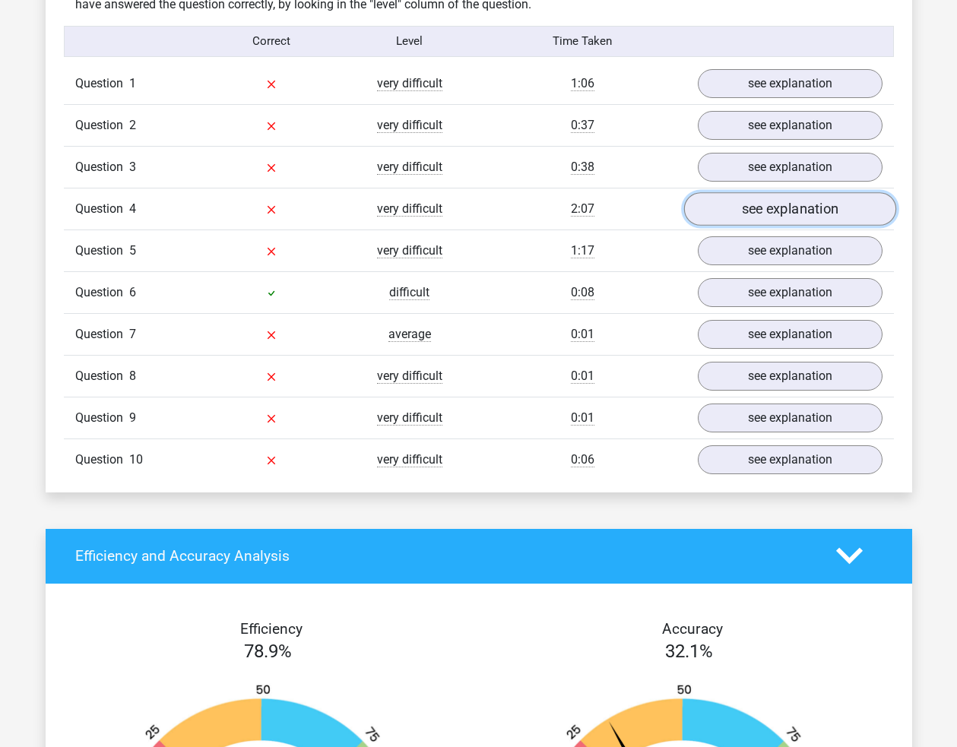
click at [720, 199] on link "see explanation" at bounding box center [789, 208] width 212 height 33
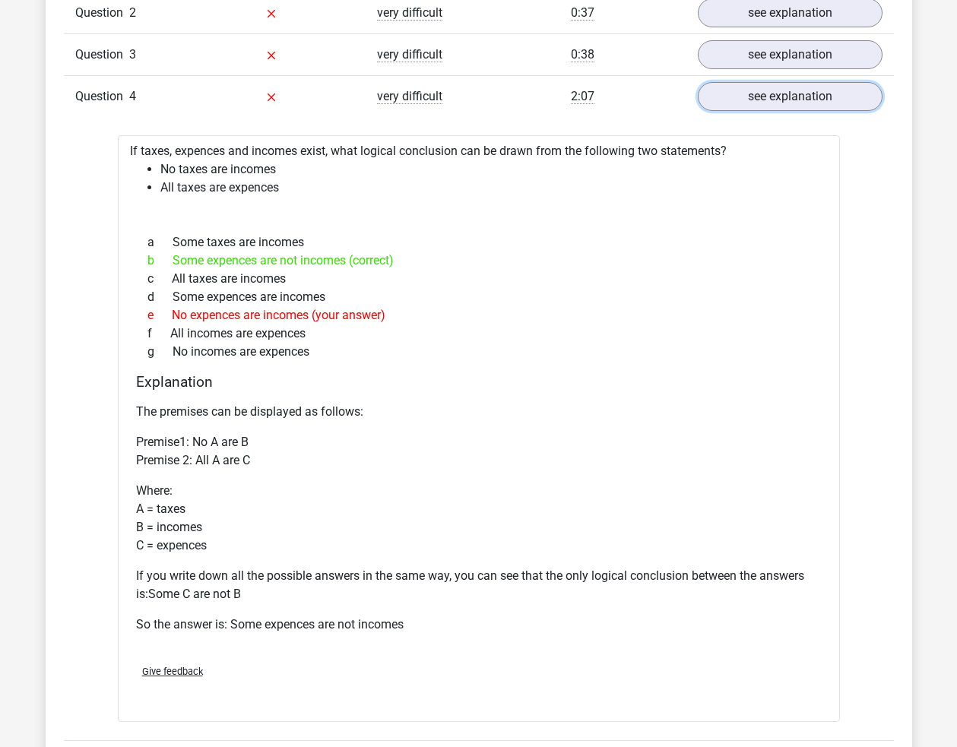
scroll to position [1292, 0]
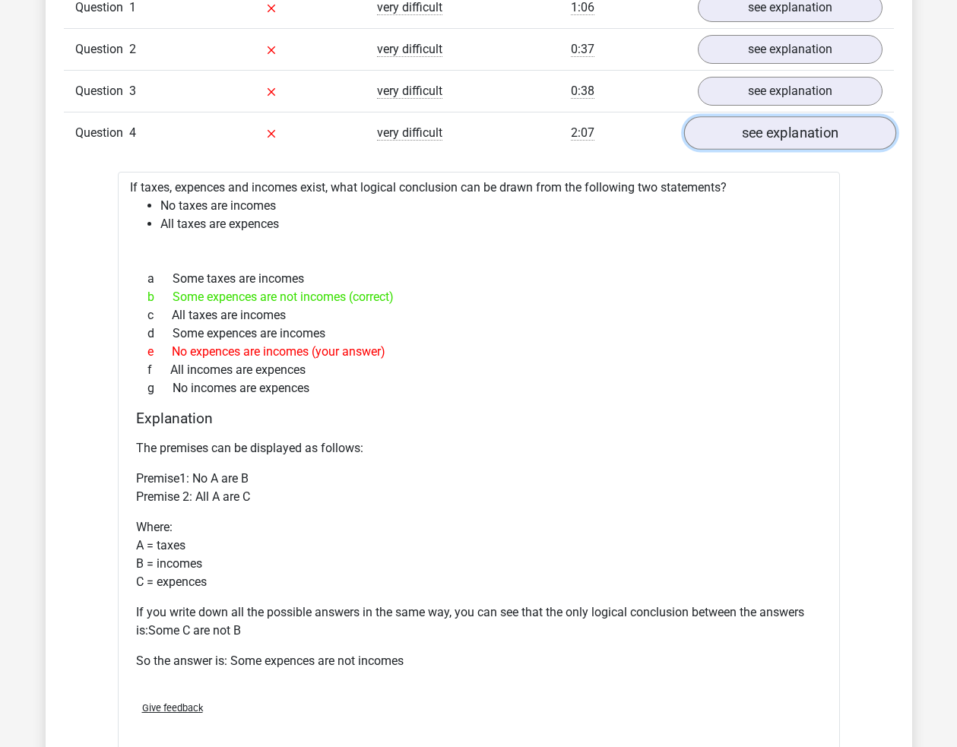
click at [780, 137] on link "see explanation" at bounding box center [789, 132] width 212 height 33
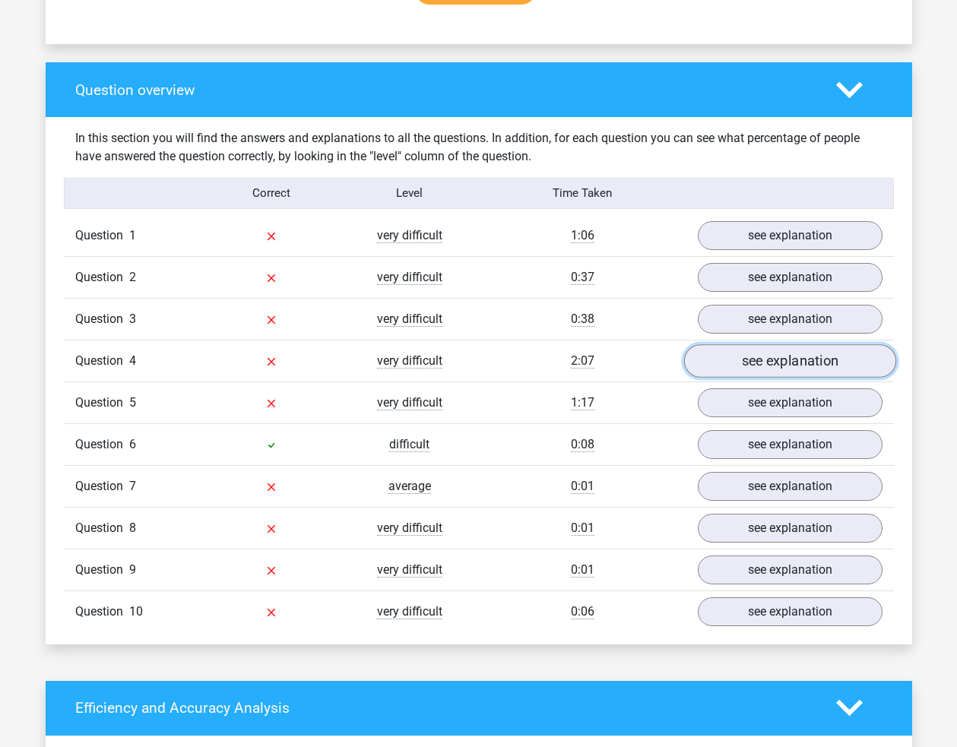
click at [752, 354] on link "see explanation" at bounding box center [789, 360] width 212 height 33
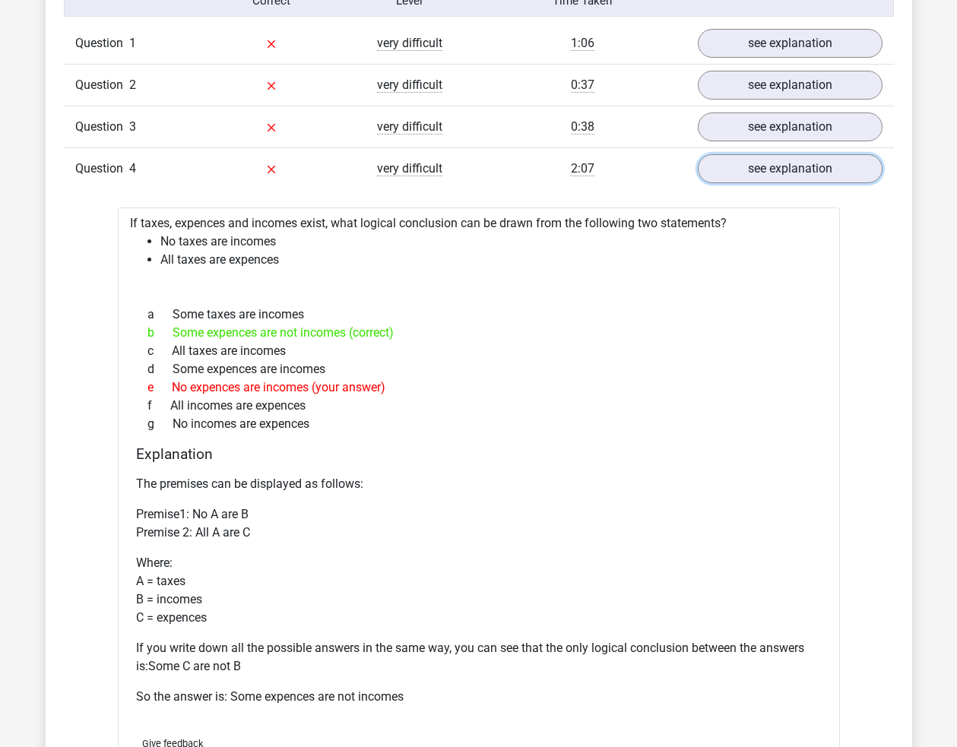
scroll to position [1216, 0]
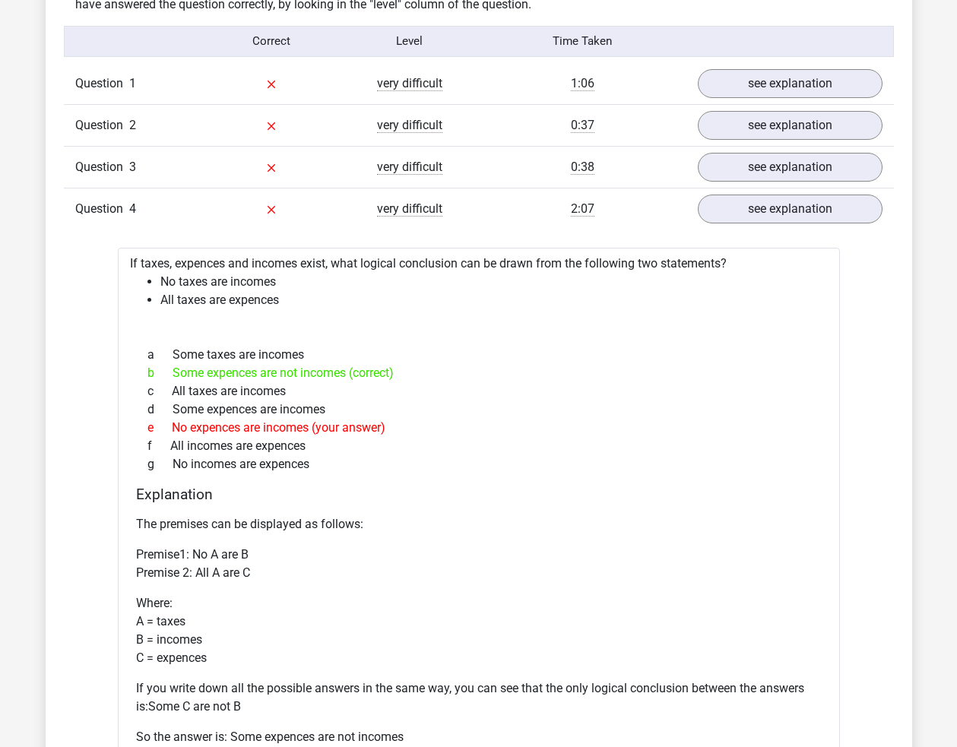
click at [751, 227] on div "Question 4 very difficult 2:07 see explanation" at bounding box center [479, 209] width 830 height 42
click at [751, 222] on link "see explanation" at bounding box center [789, 208] width 212 height 33
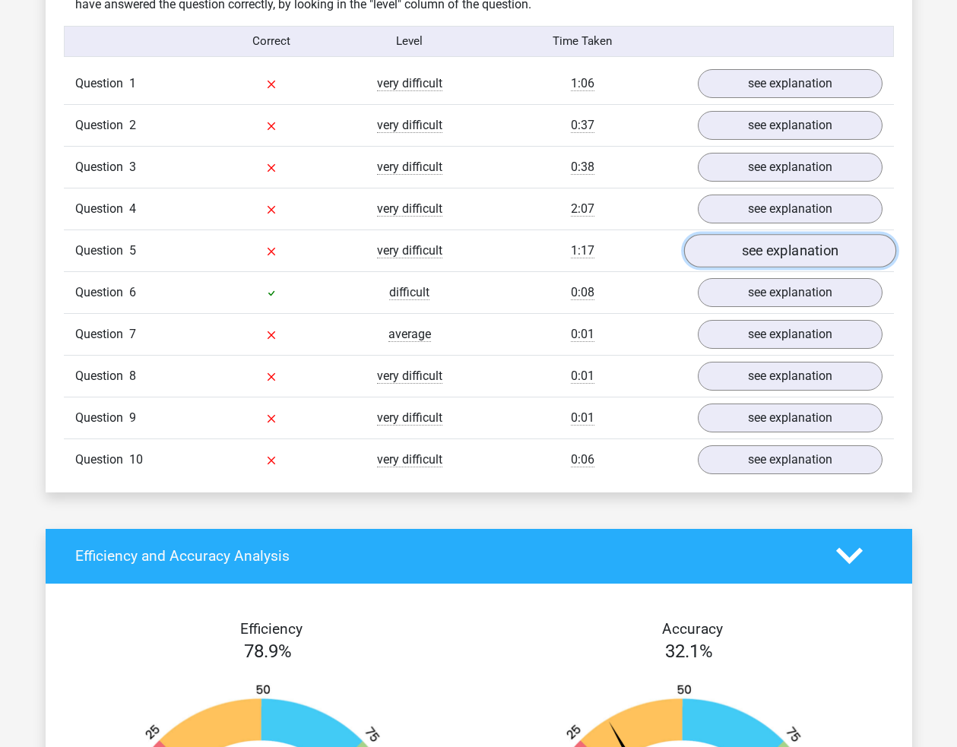
click at [754, 258] on link "see explanation" at bounding box center [789, 250] width 212 height 33
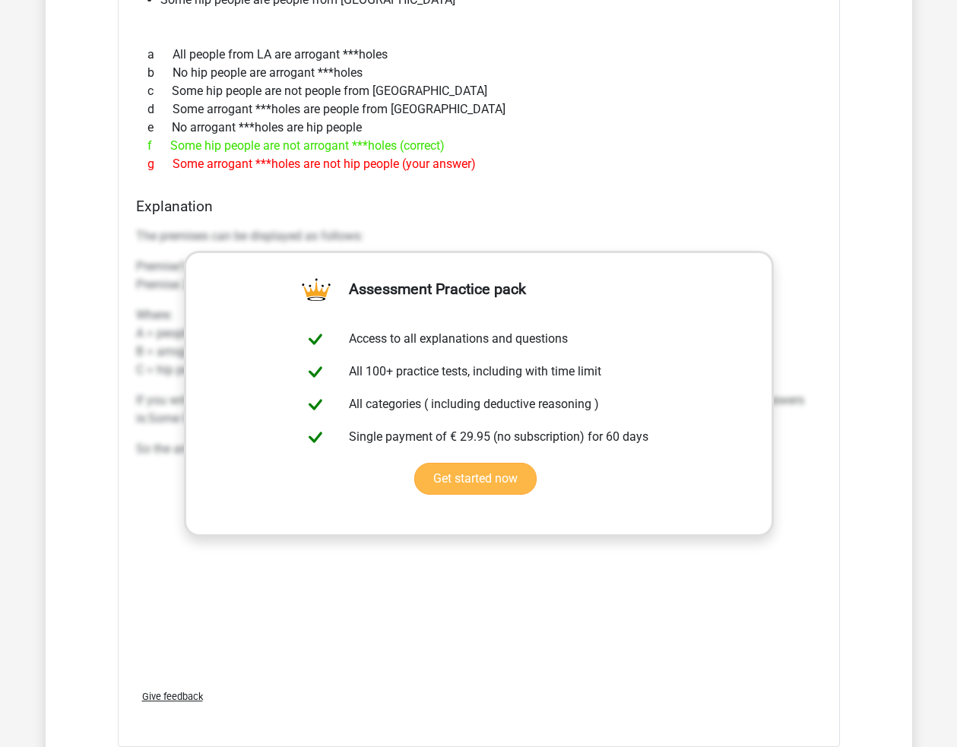
scroll to position [1596, 0]
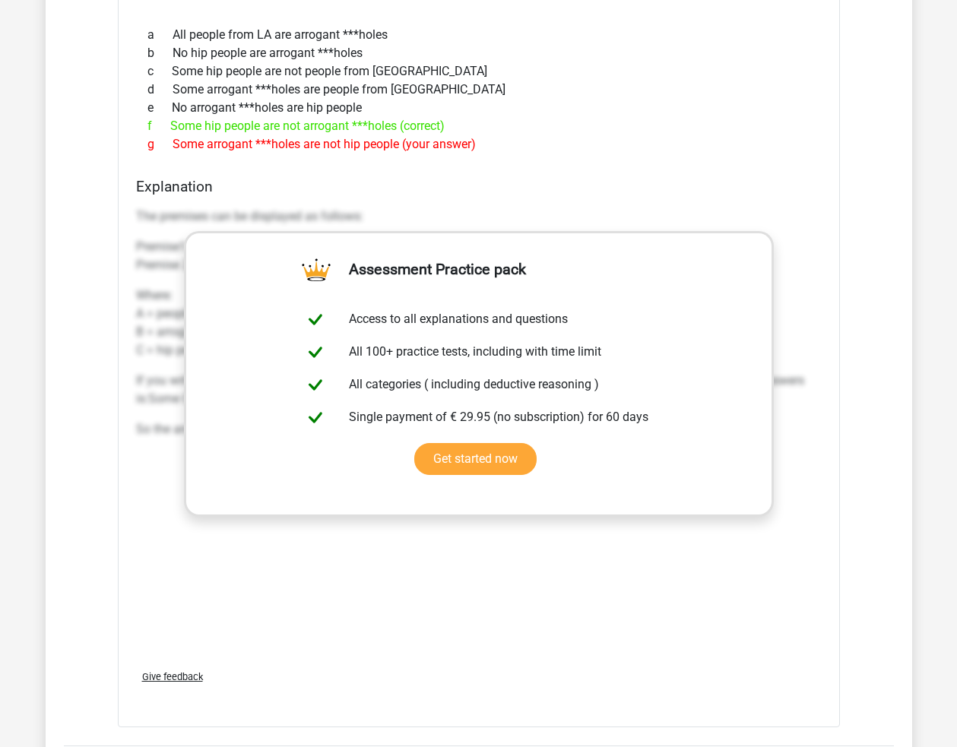
click at [613, 174] on div "If people from LA, hip people and arrogant ***holes exist, what logical conclus…" at bounding box center [479, 319] width 722 height 818
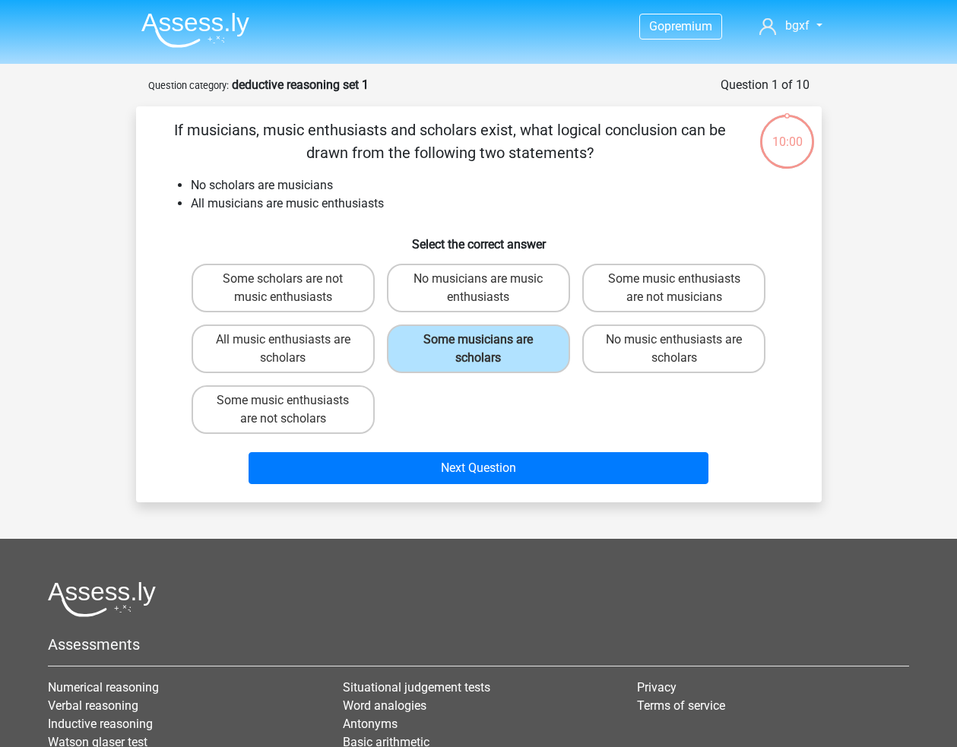
scroll to position [76, 0]
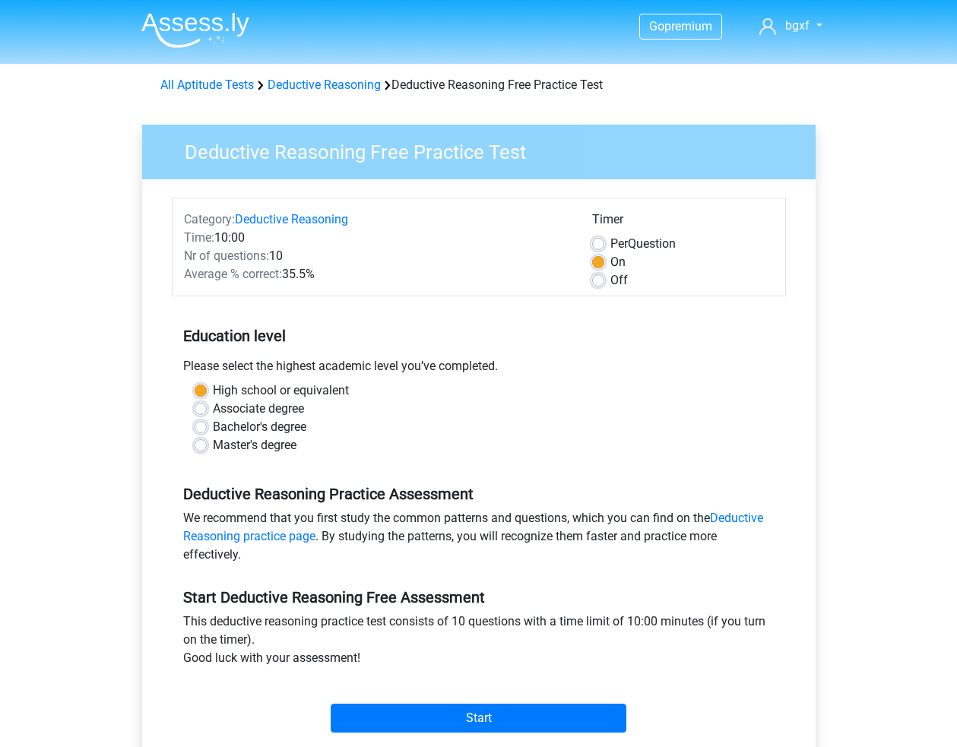
scroll to position [152, 0]
